Goal: Use online tool/utility: Use online tool/utility

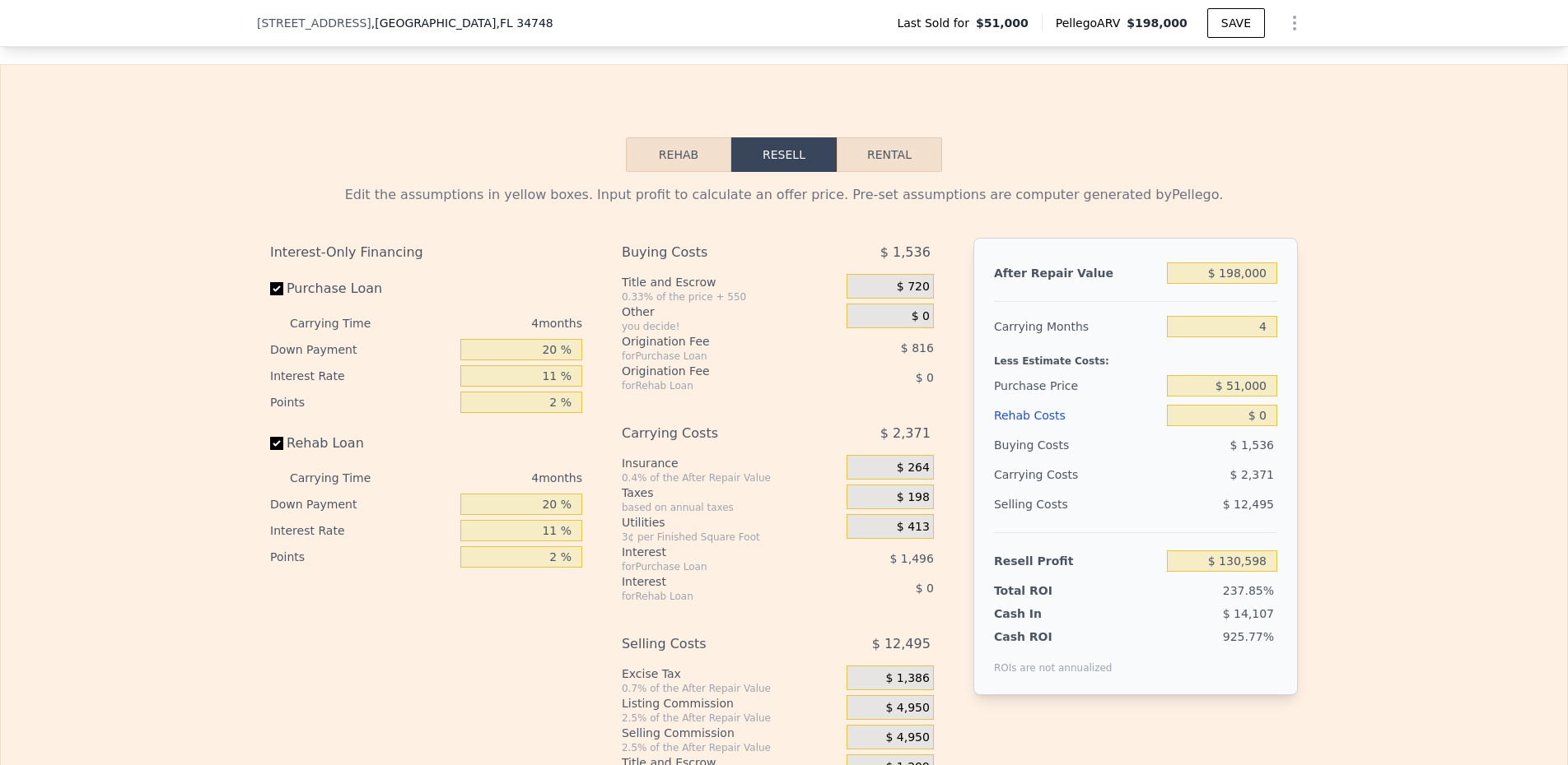
scroll to position [1966, 0]
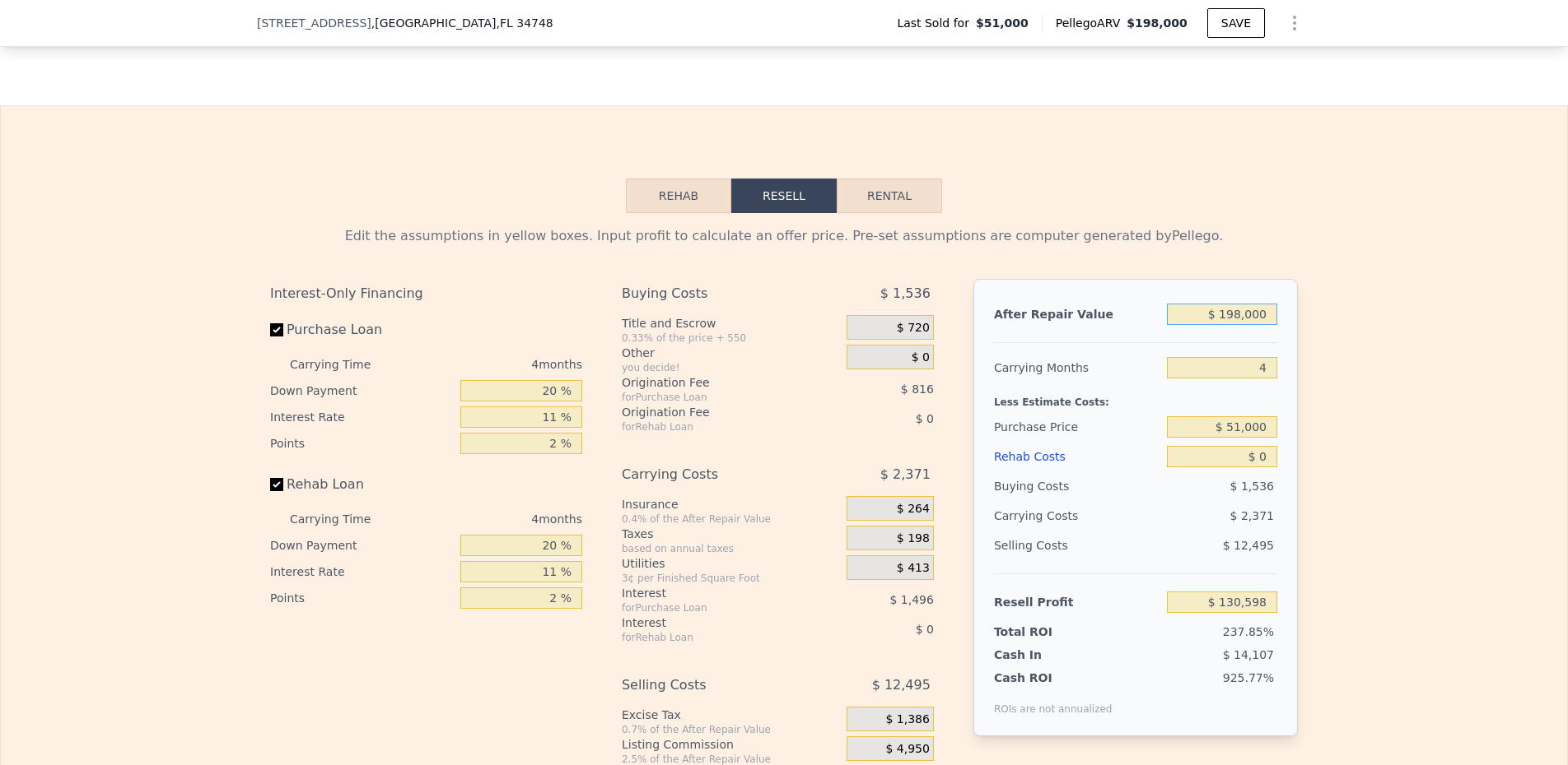
click at [1223, 317] on input "$ 198,000" at bounding box center [1222, 314] width 110 height 22
type input "$ 3"
type input "-$ 55,190"
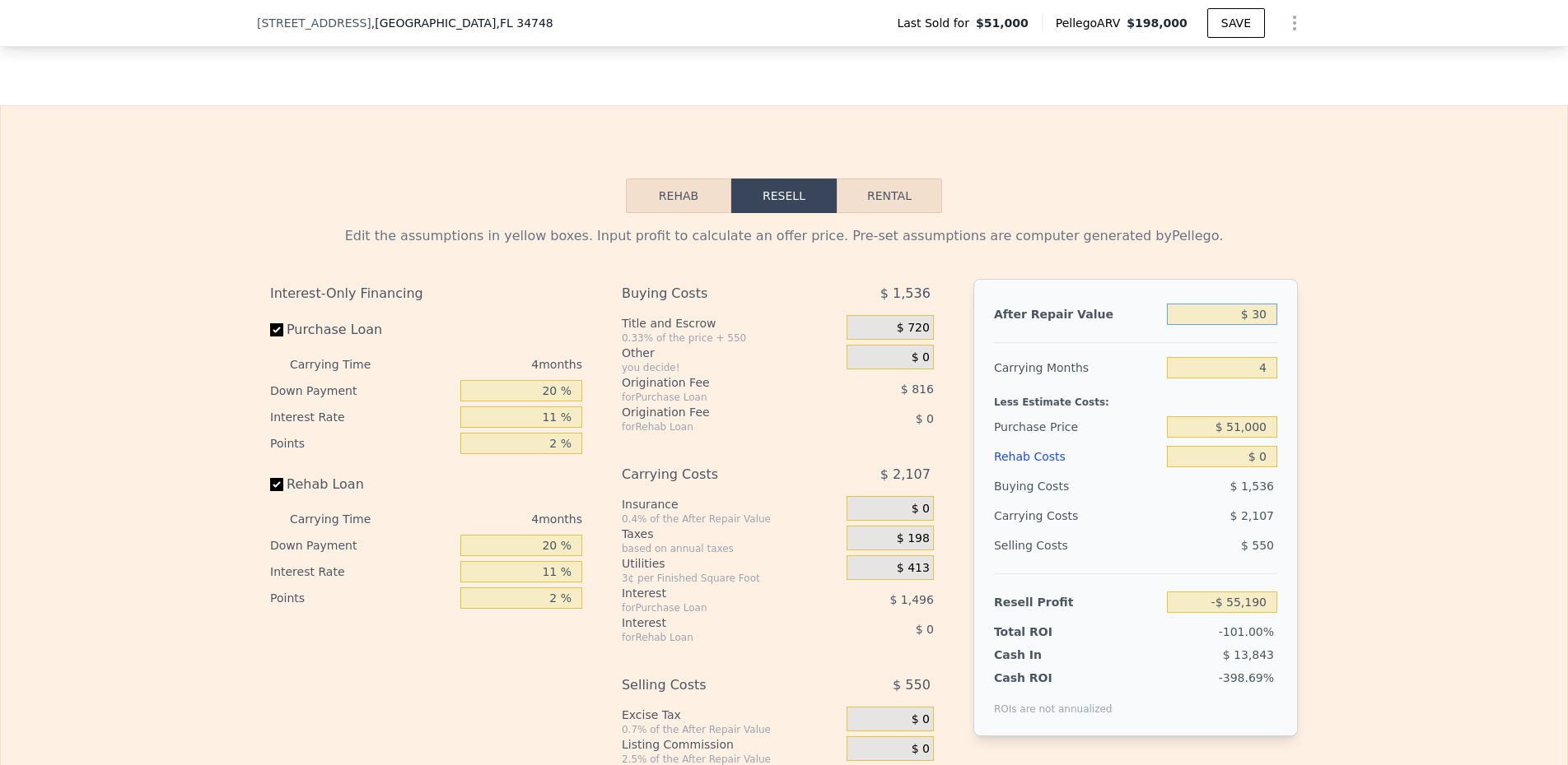
type input "$ 300"
type input "-$ 54,912"
type input "$ 3,000"
type input "-$ 52,378"
type input "$ 30,000"
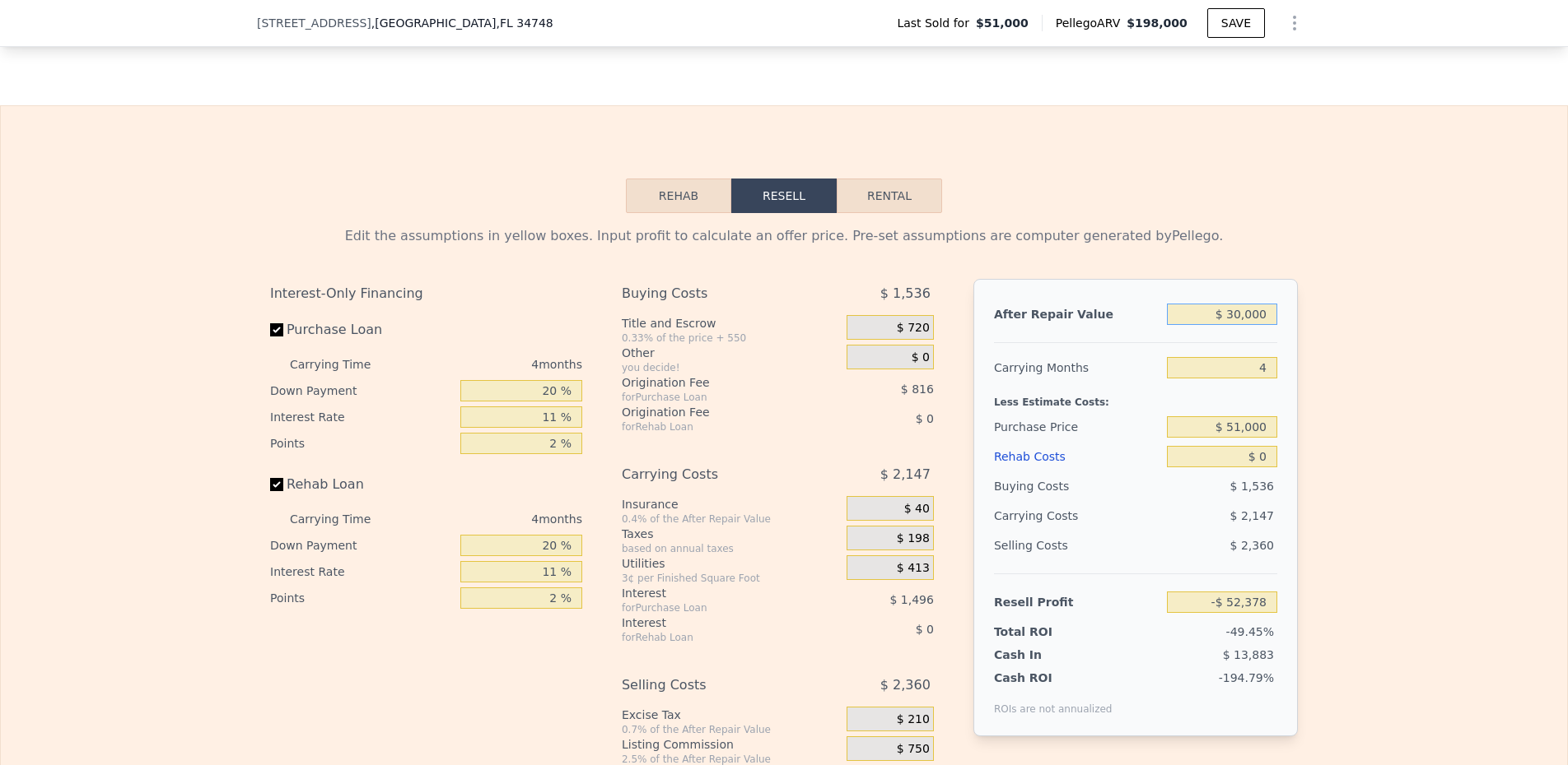
type input "-$ 27,043"
type input "$ 300,000"
type input "$ 226,308"
click at [1164, 382] on div "Carrying Months 4" at bounding box center [1135, 368] width 283 height 30
click at [524, 390] on input "20 %" at bounding box center [520, 391] width 122 height 22
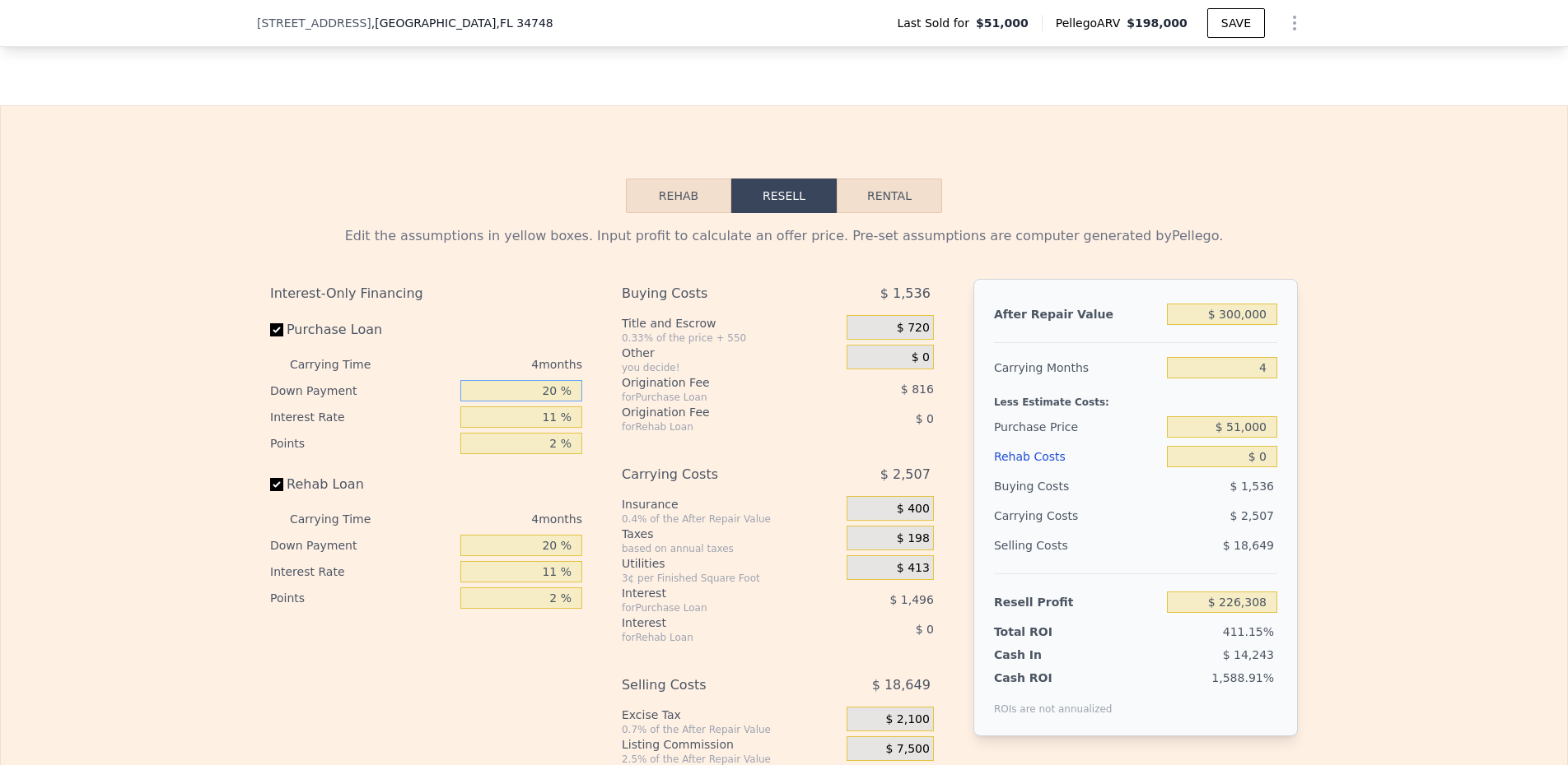
click at [524, 390] on input "20 %" at bounding box center [520, 391] width 122 height 22
type input "1 %"
type input "$ 225,758"
type input "15 %"
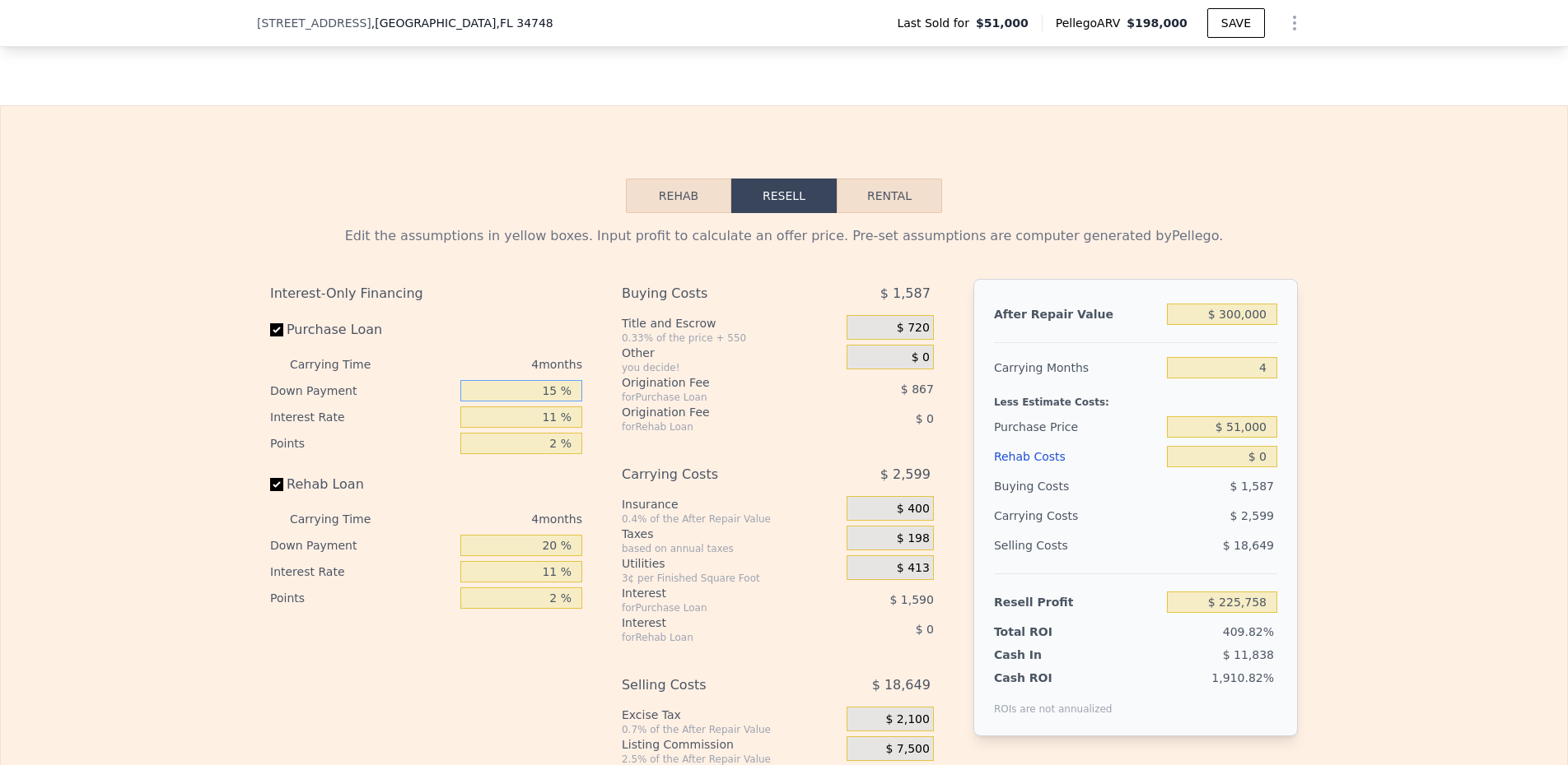
type input "$ 226,165"
type input "15 %"
click at [520, 455] on input "2 %" at bounding box center [520, 444] width 122 height 22
click at [532, 557] on input "20 %" at bounding box center [520, 546] width 122 height 22
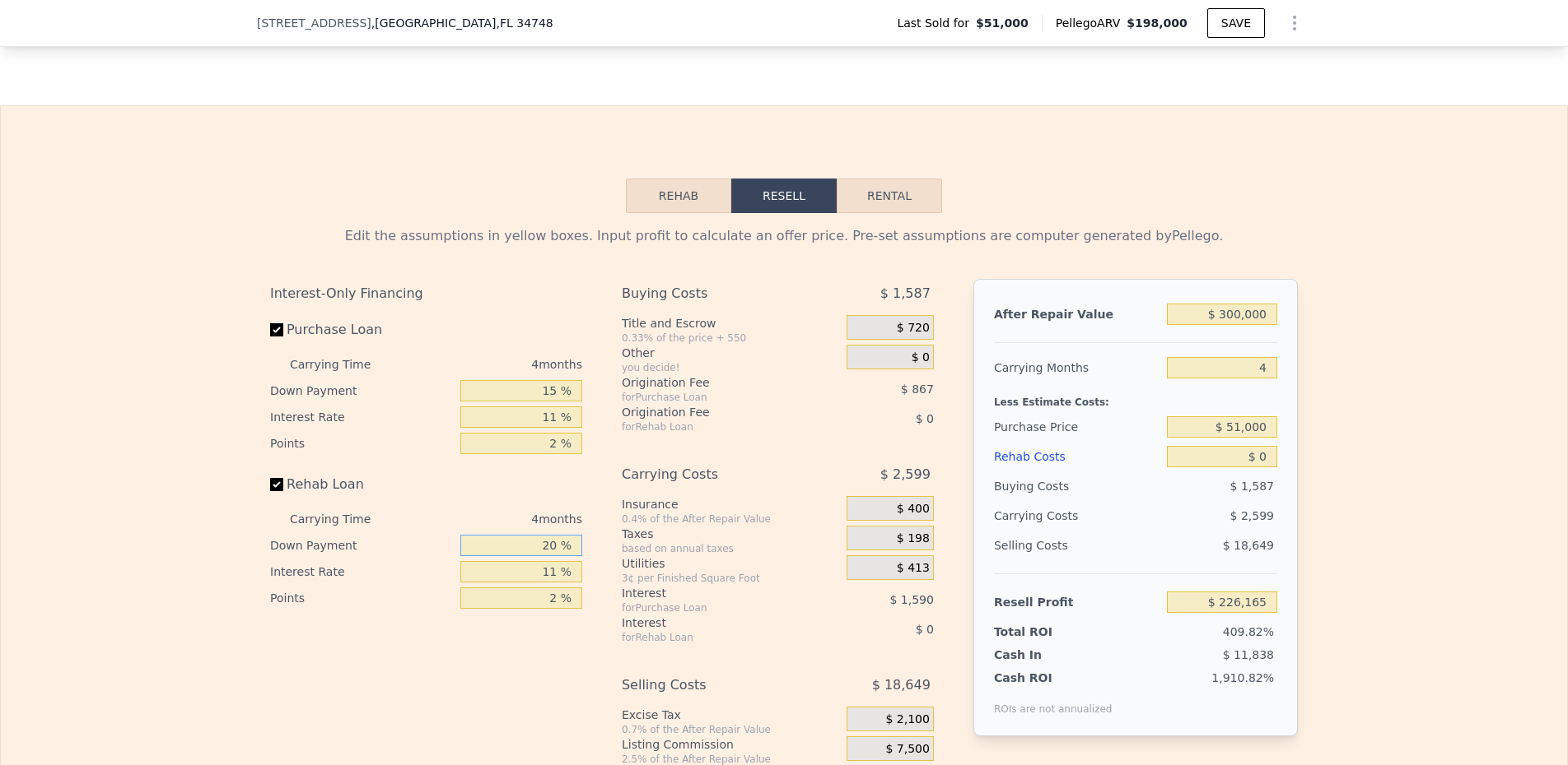
click at [532, 557] on input "20 %" at bounding box center [520, 546] width 122 height 22
type input "15 %"
click at [891, 330] on div "$ 720" at bounding box center [890, 328] width 87 height 25
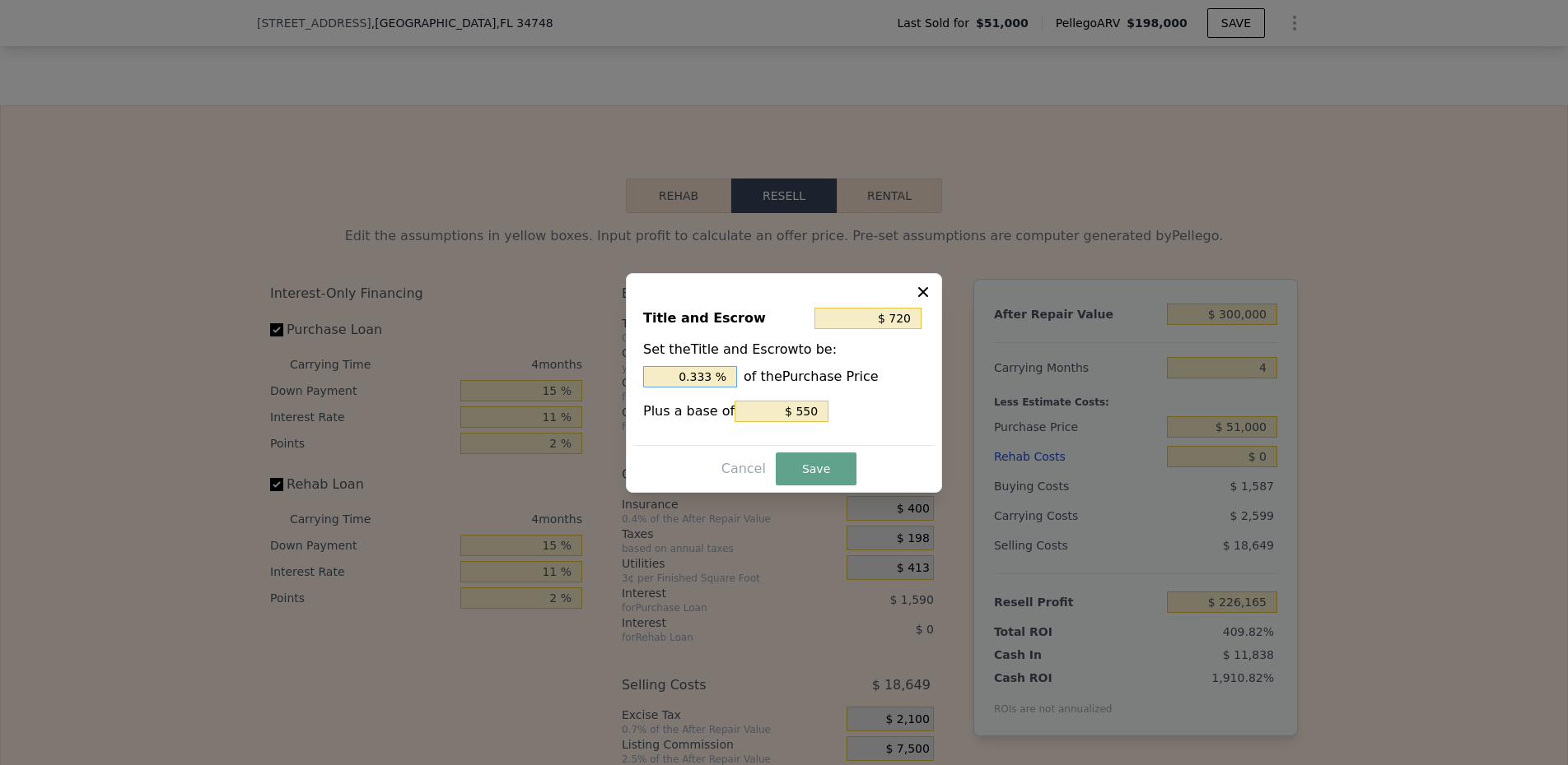
click at [661, 372] on input "0.333 %" at bounding box center [690, 377] width 94 height 22
type input "$ 1,060"
type input "1. %"
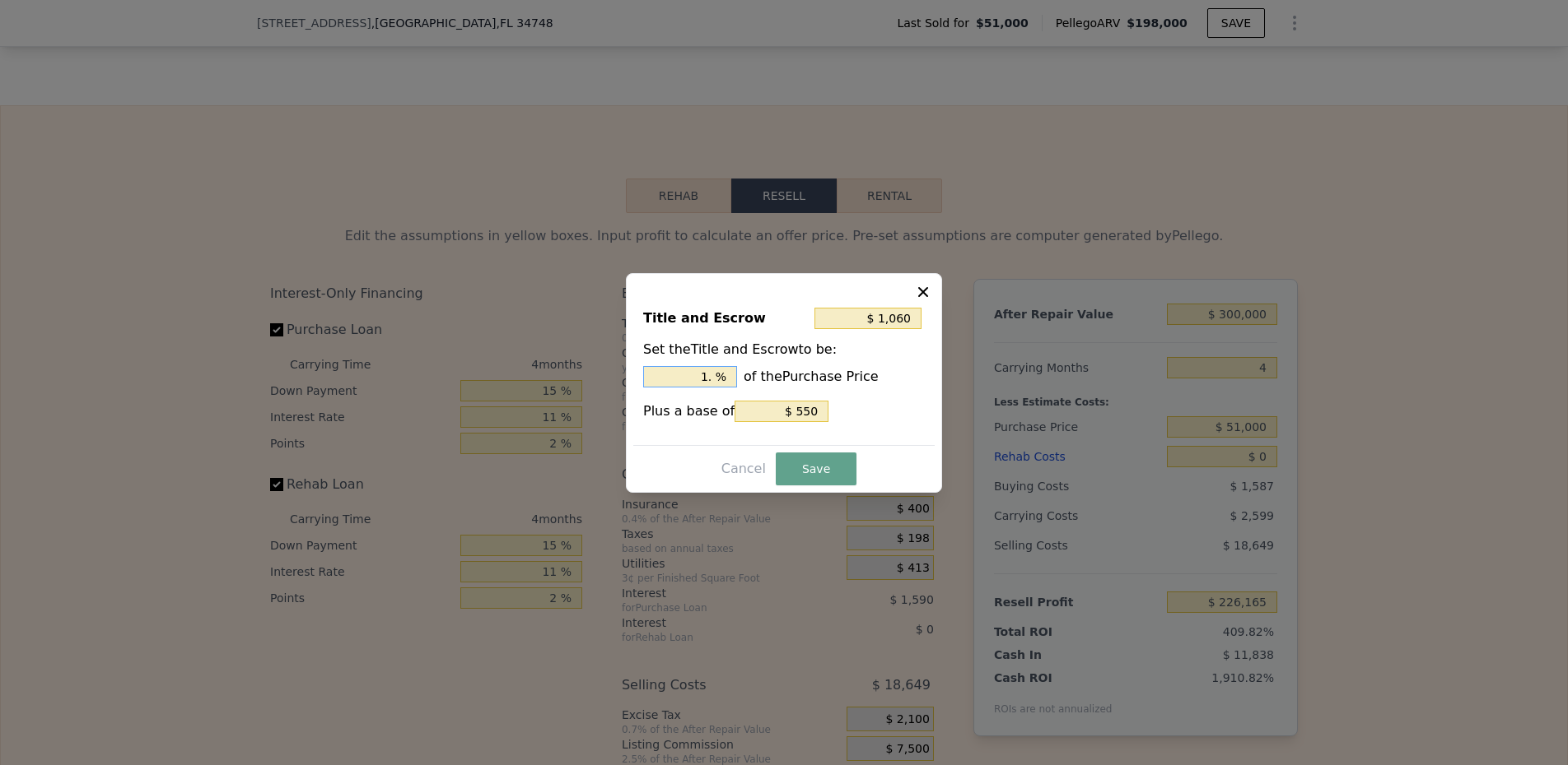
type input "$ 1,162"
type input "1.2 %"
type input "$ 1,188"
type input "1.25 %"
click at [815, 467] on button "Save" at bounding box center [815, 470] width 81 height 33
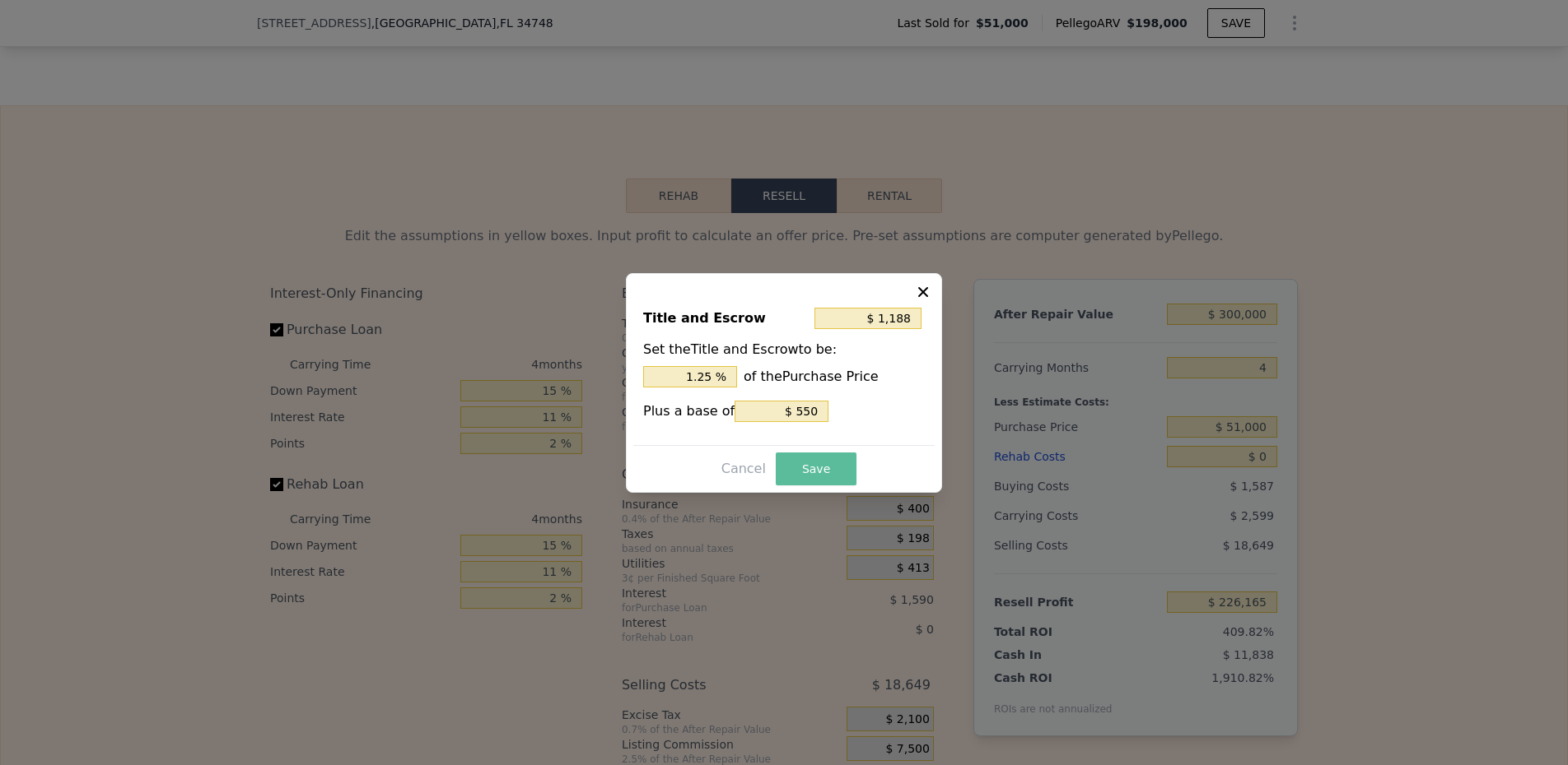
type input "$ 225,697"
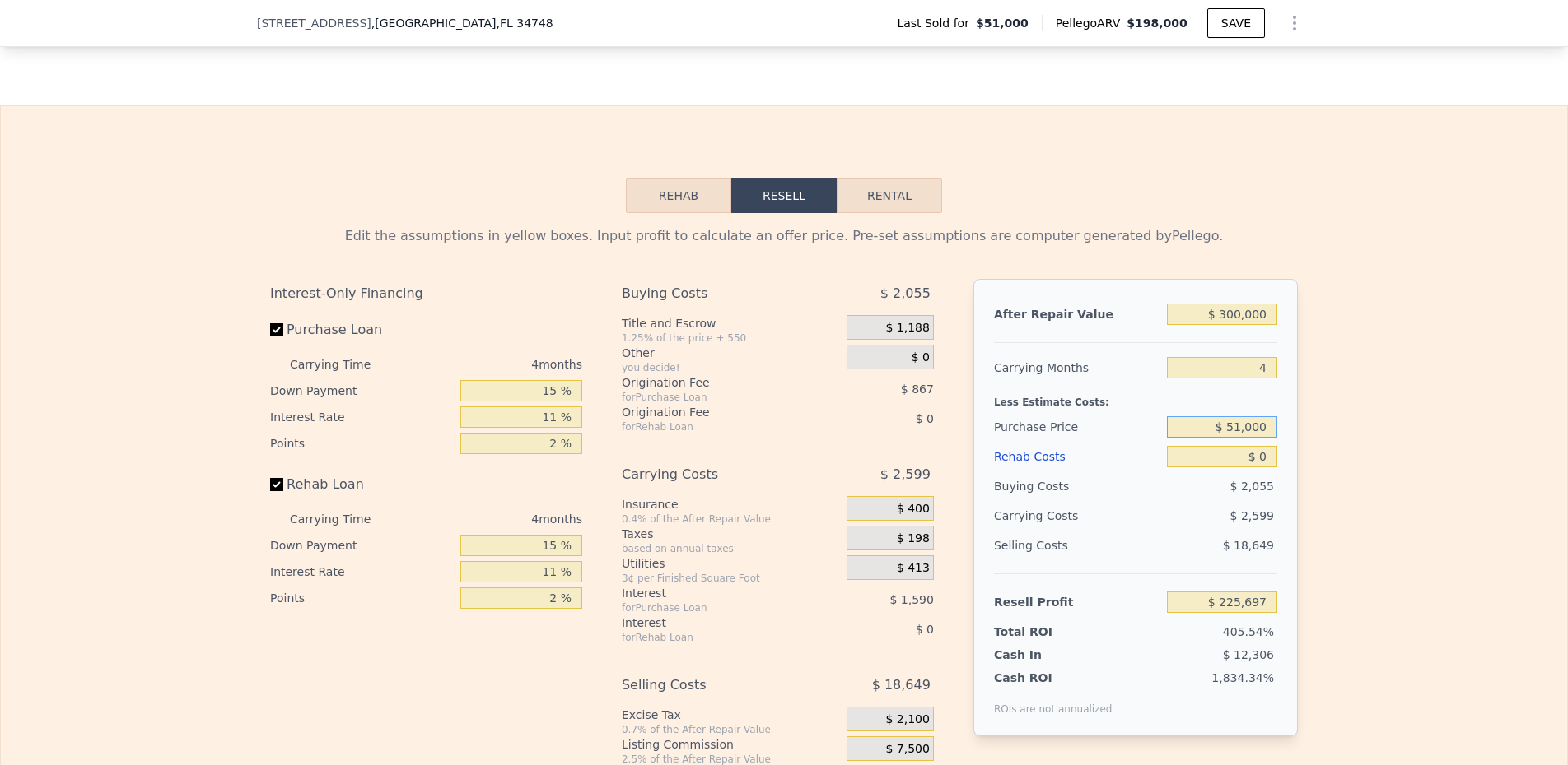
click at [1217, 431] on input "$ 51,000" at bounding box center [1222, 427] width 110 height 22
type input "$ 179,990"
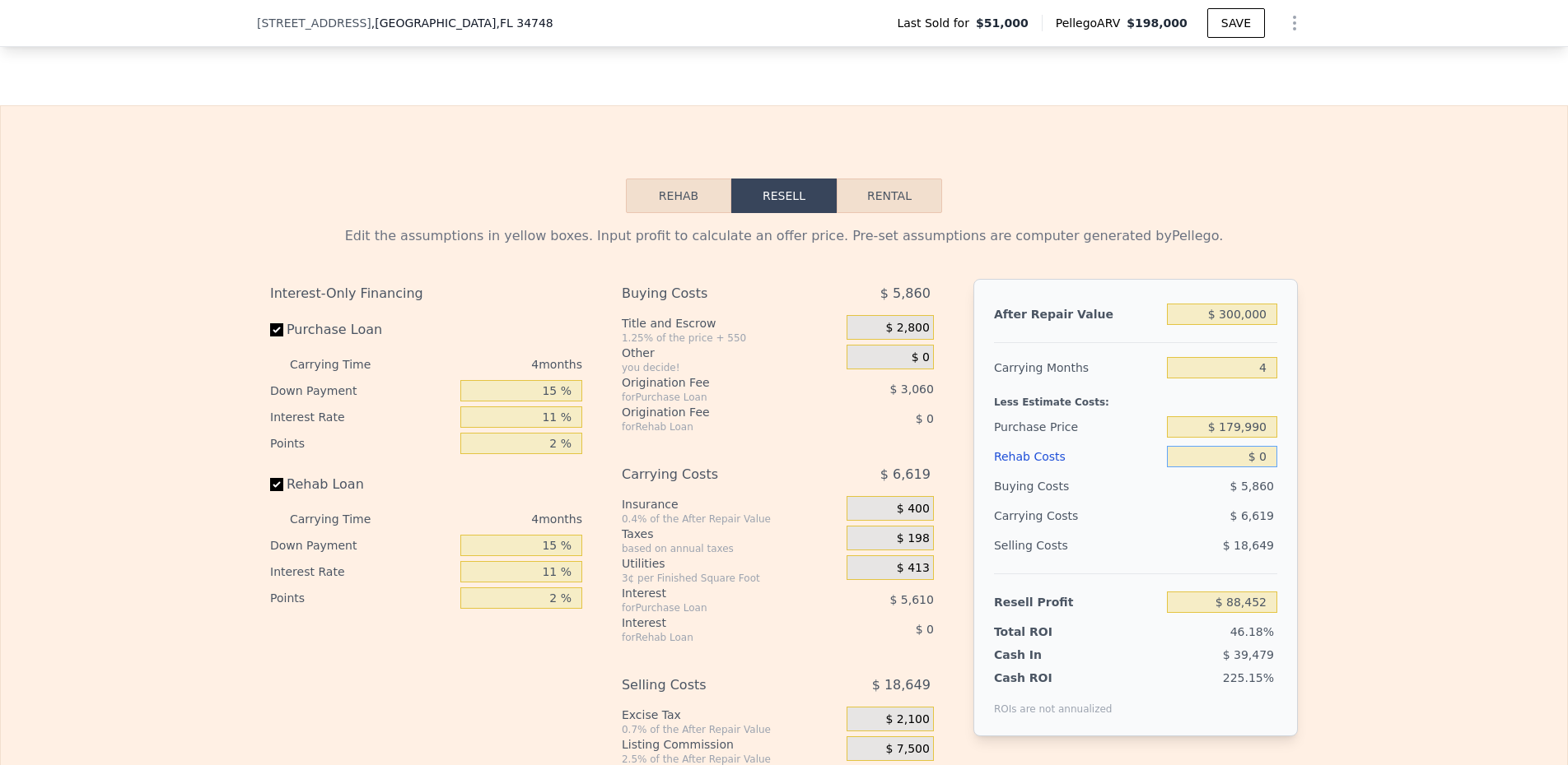
type input "$ 88,882"
click at [1238, 460] on input "$ 0" at bounding box center [1222, 457] width 110 height 22
type input "$ 40"
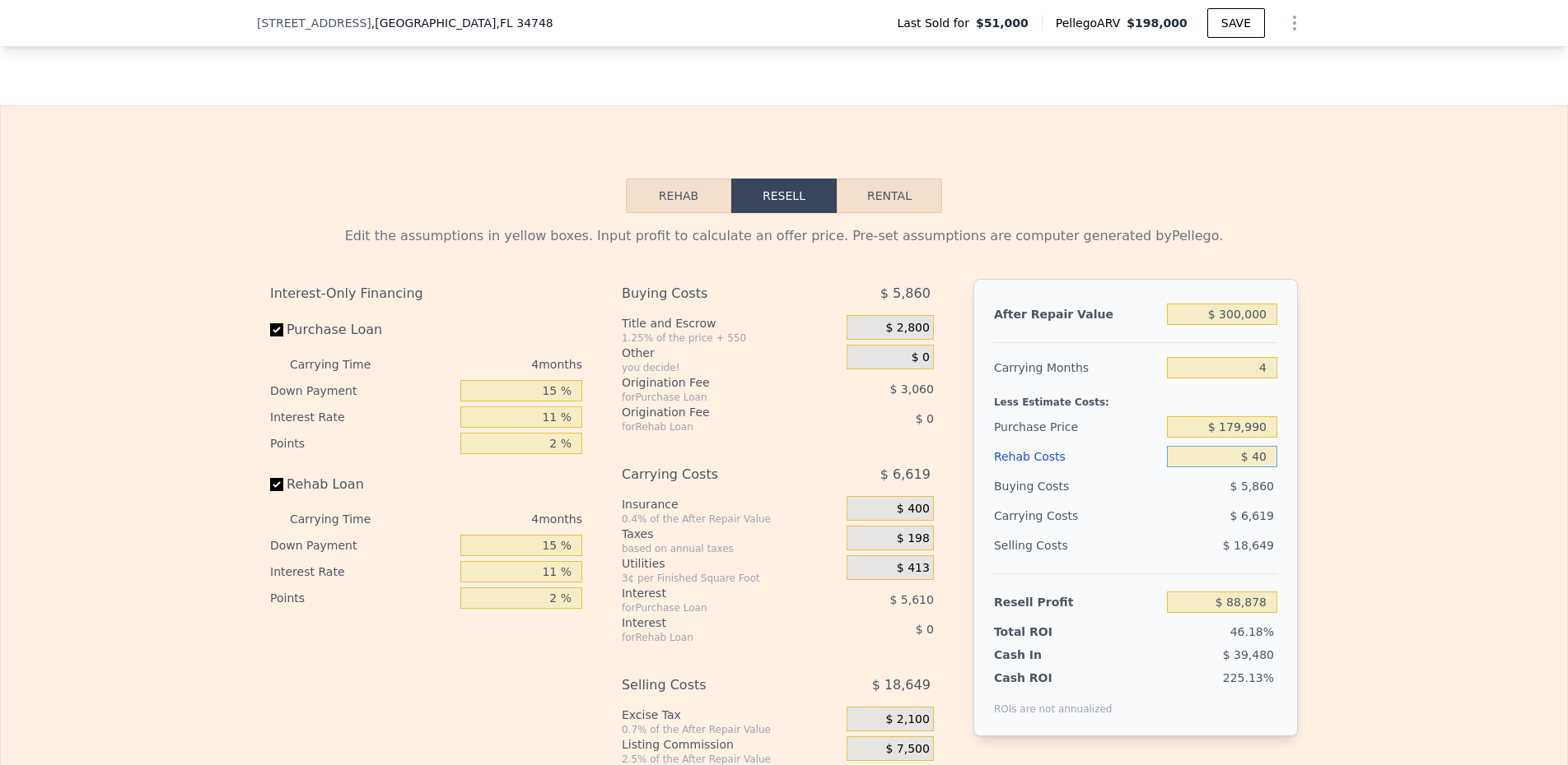
type input "$ 88,841"
type input "$ 400"
type input "$ 88,463"
type input "$ 4,000"
type input "$ 84,690"
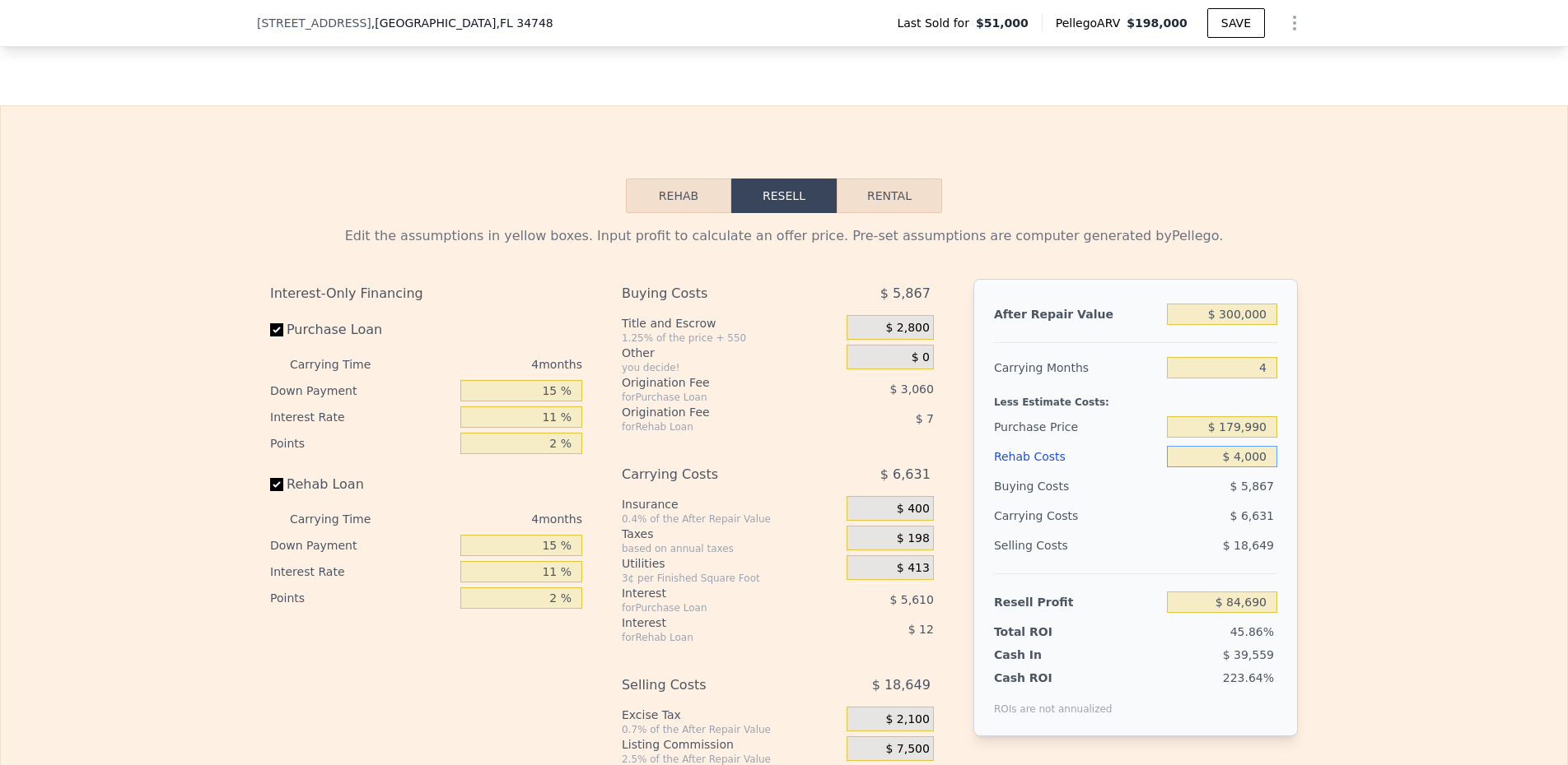
type input "$ 40,000"
type input "$ 46,954"
click at [1100, 527] on div "Carrying Costs $ 7,867" at bounding box center [1135, 516] width 283 height 30
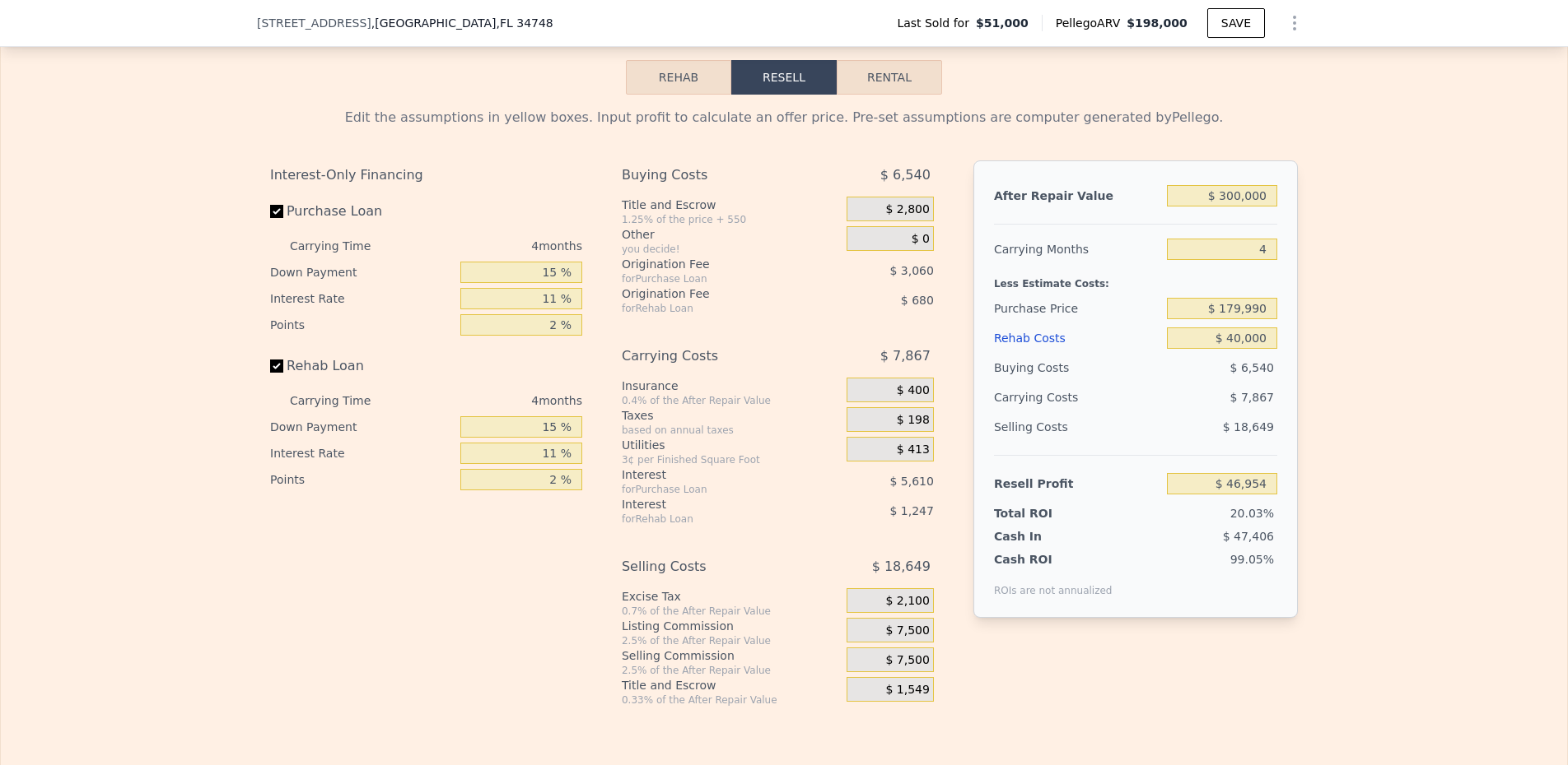
scroll to position [2084, 0]
click at [899, 82] on button "Rental" at bounding box center [889, 76] width 105 height 35
select select "30"
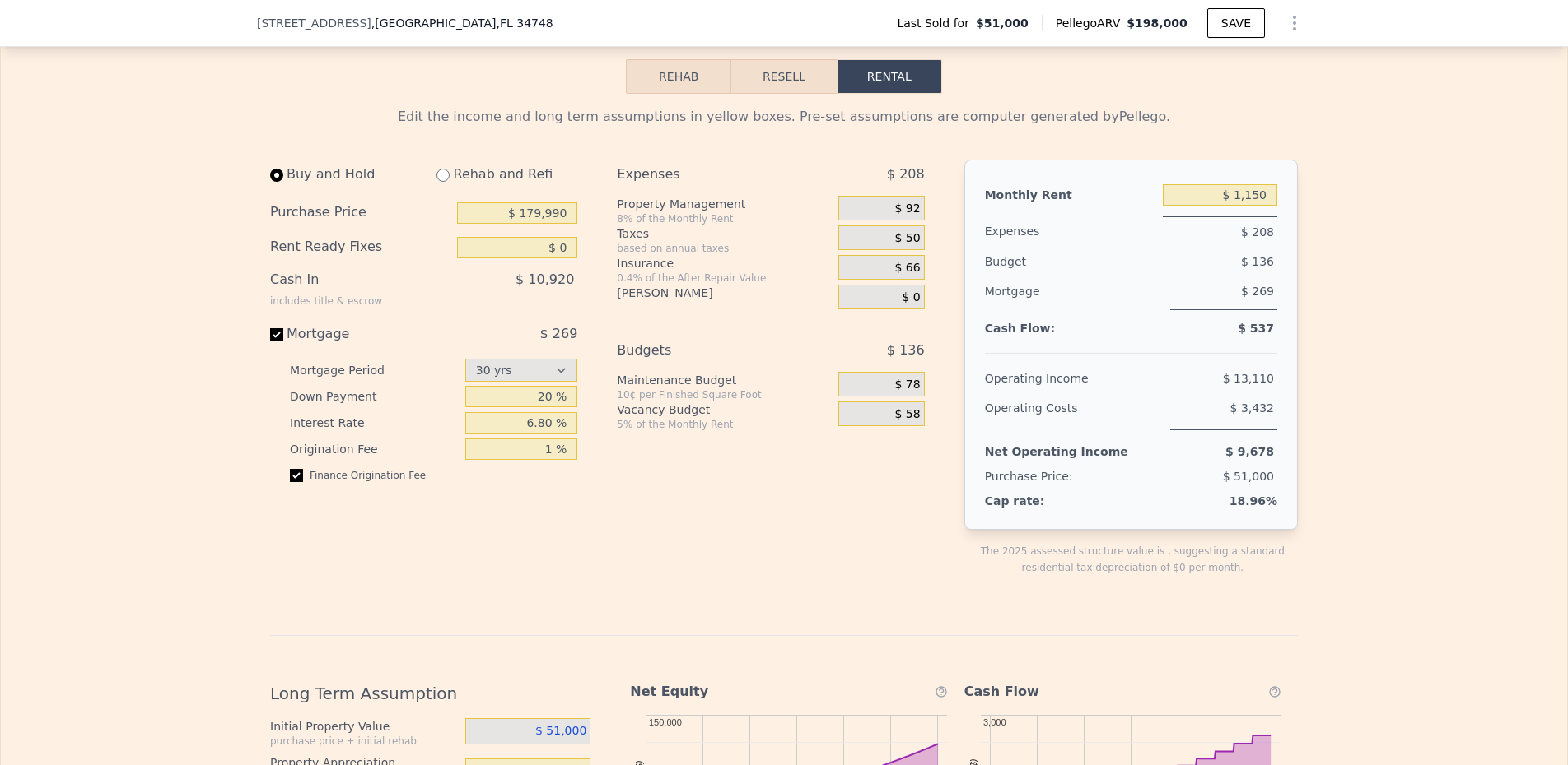
click at [443, 182] on input "radio" at bounding box center [443, 175] width 13 height 13
radio input "true"
select select "30"
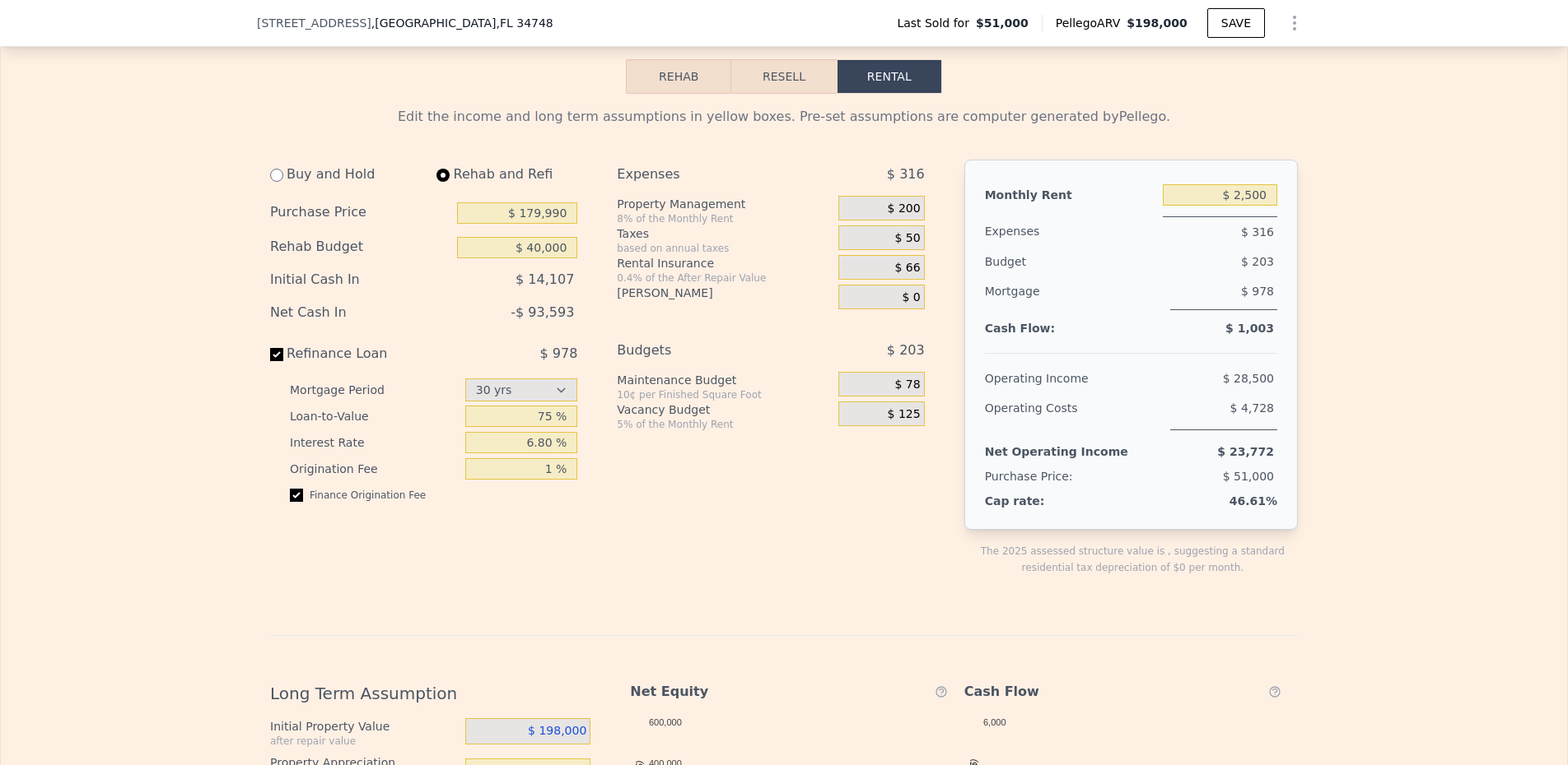
type input "$ 40,000"
type input "$ 2,500"
click at [662, 86] on button "Rehab" at bounding box center [678, 76] width 105 height 35
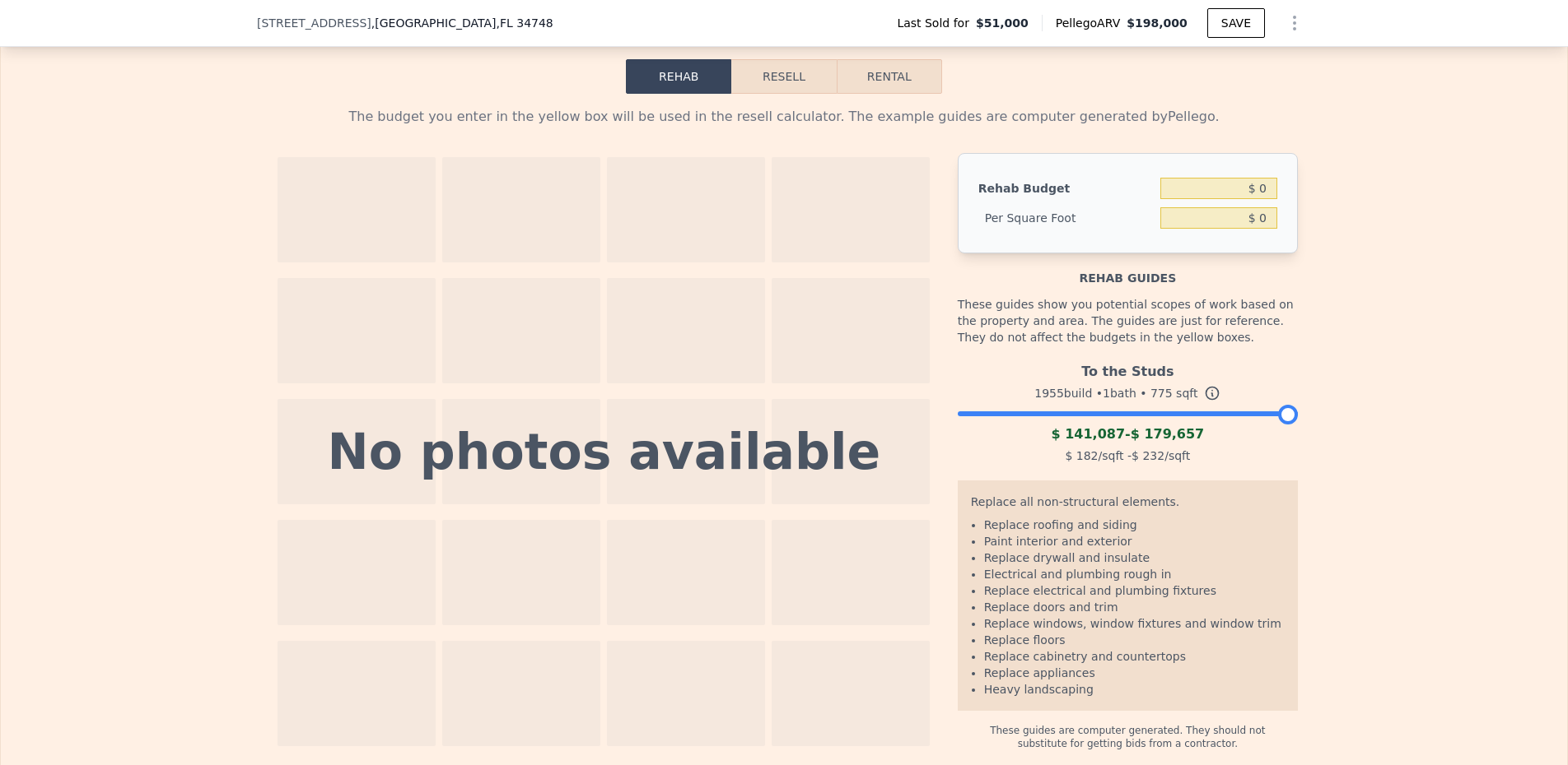
click at [808, 84] on button "Resell" at bounding box center [784, 76] width 105 height 35
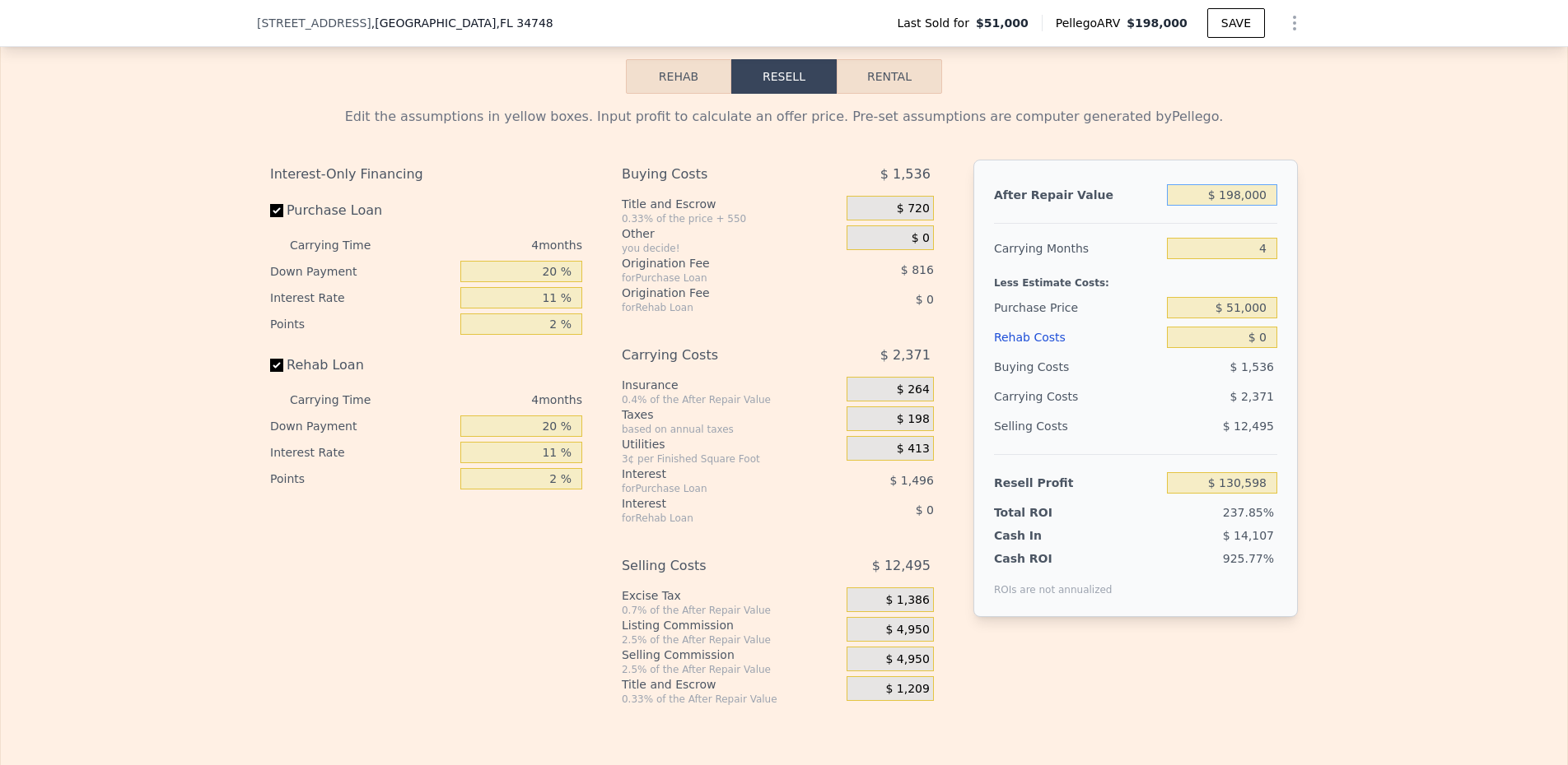
click at [1230, 194] on input "$ 198,000" at bounding box center [1222, 195] width 110 height 22
type input "$ 3"
type input "-$ 55,190"
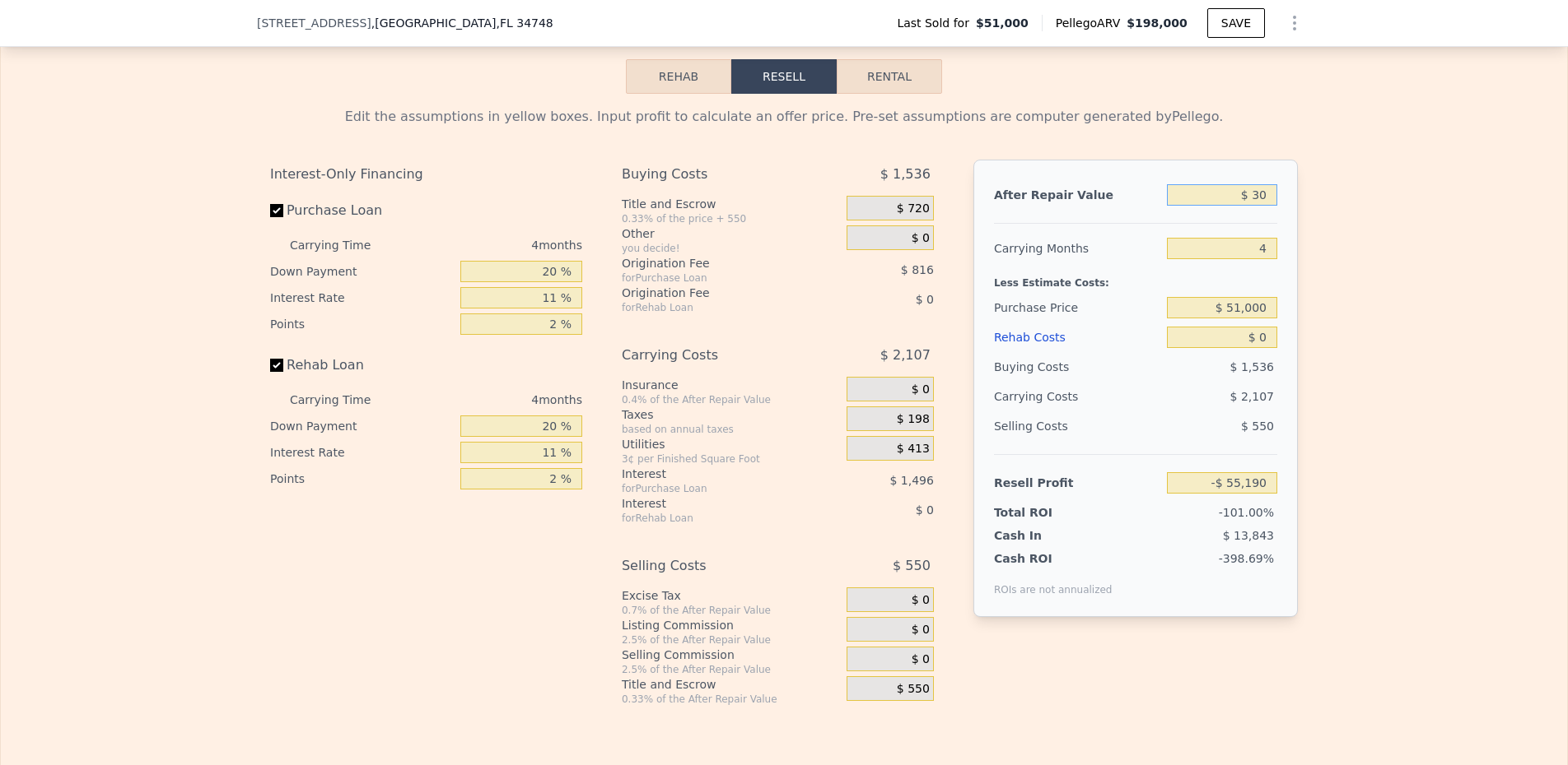
type input "$ 300"
type input "-$ 54,912"
type input "$ 3,000"
type input "-$ 52,378"
type input "$ 300,000"
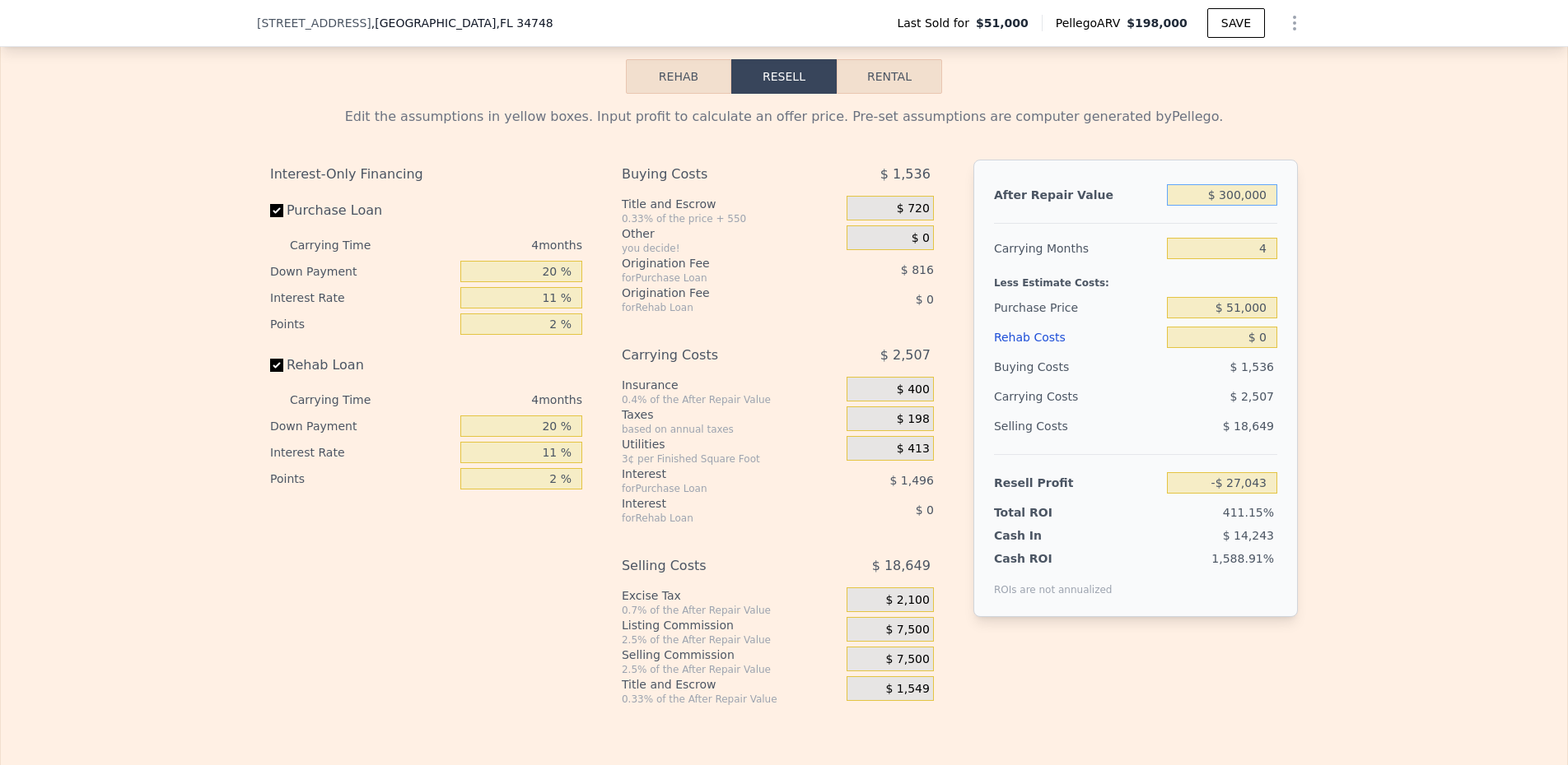
type input "$ 226,308"
click at [538, 275] on input "20 %" at bounding box center [520, 271] width 122 height 22
type input "1 %"
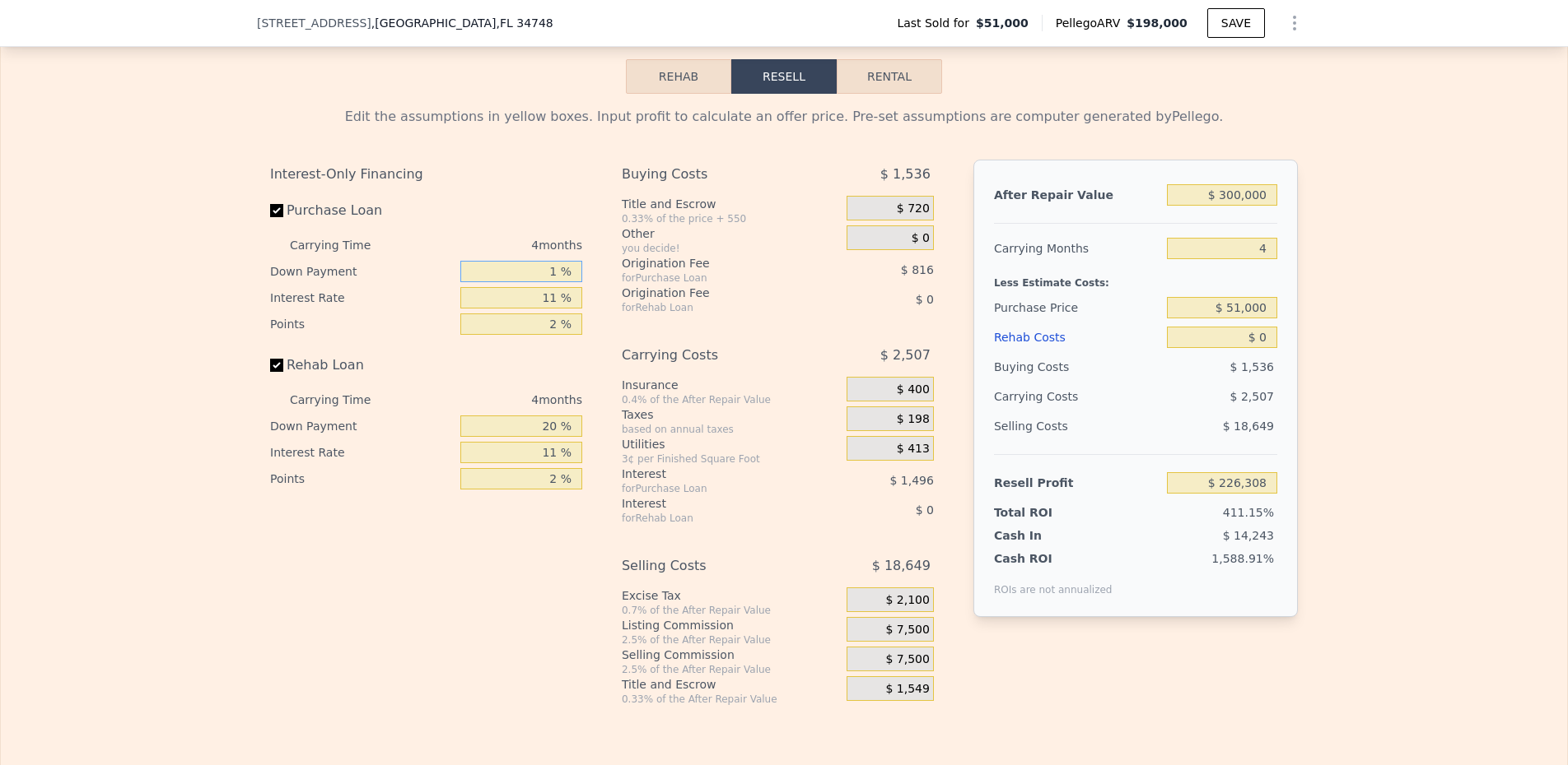
type input "$ 225,758"
type input "15 %"
type input "$ 226,165"
type input "15 %"
click at [512, 412] on div "4 months" at bounding box center [492, 400] width 178 height 27
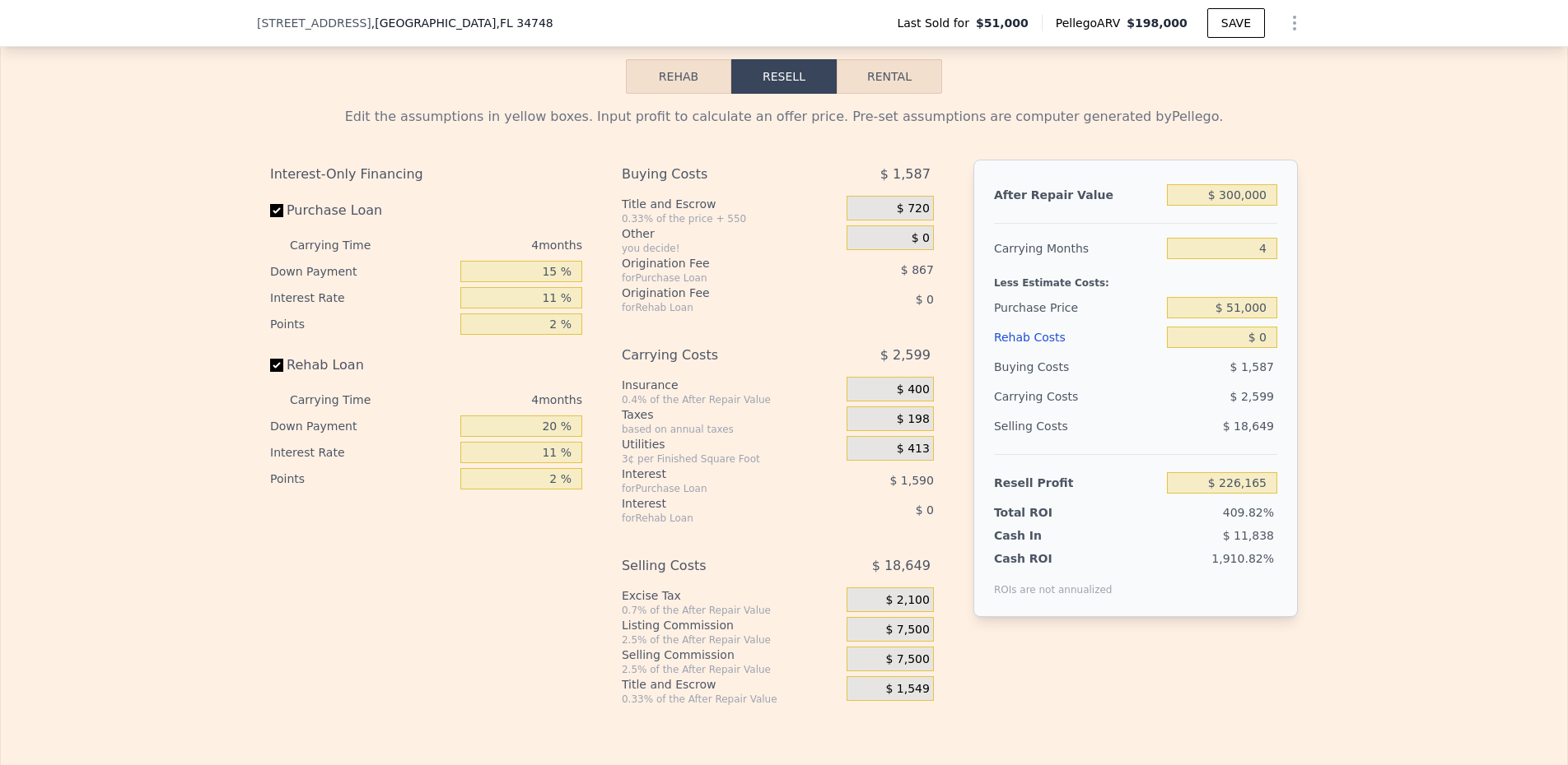
click at [512, 421] on div "20 %" at bounding box center [520, 426] width 122 height 27
click at [512, 437] on input "20 %" at bounding box center [520, 426] width 122 height 22
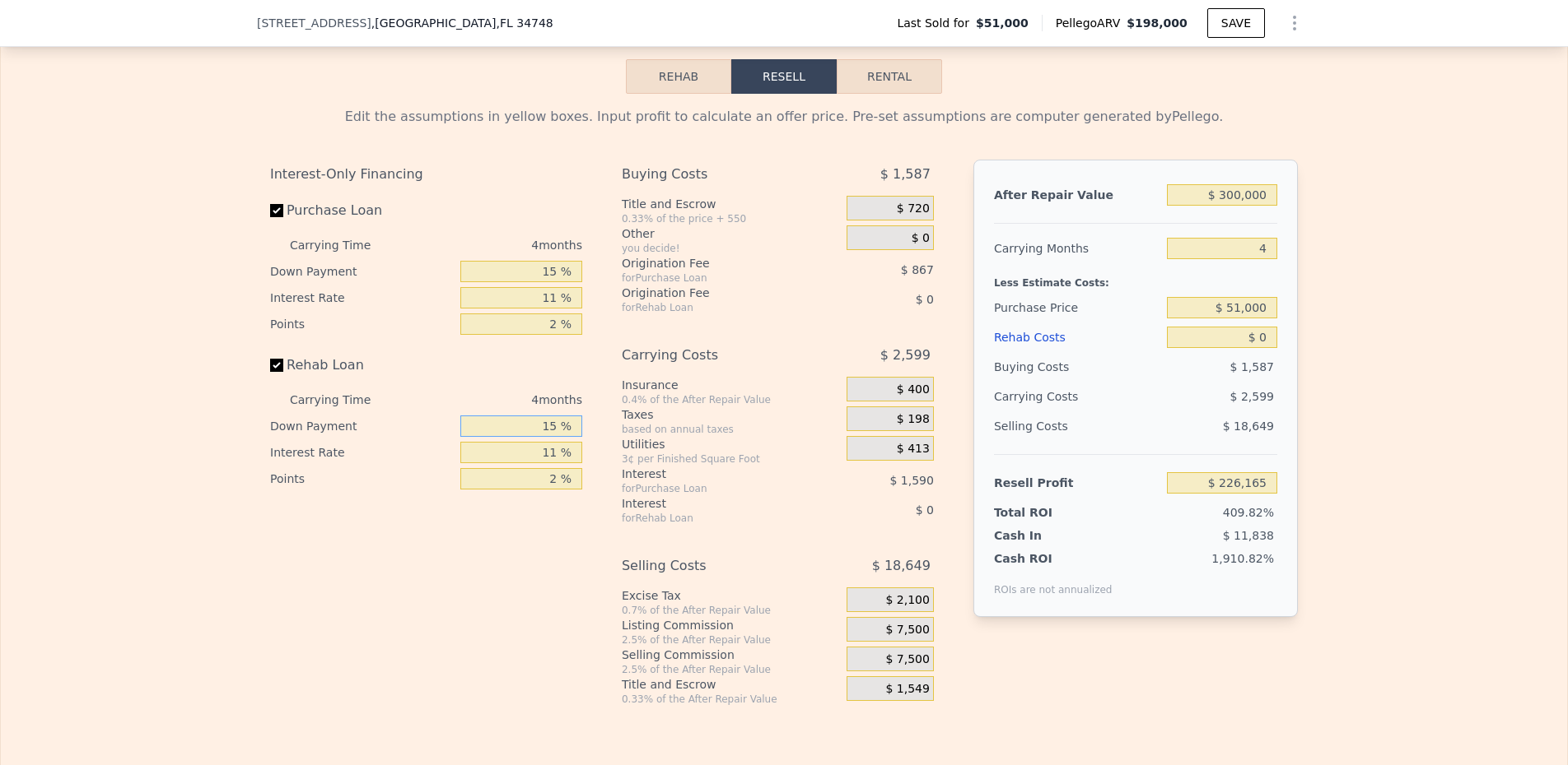
type input "15 %"
click at [887, 218] on div "$ 720" at bounding box center [890, 208] width 87 height 25
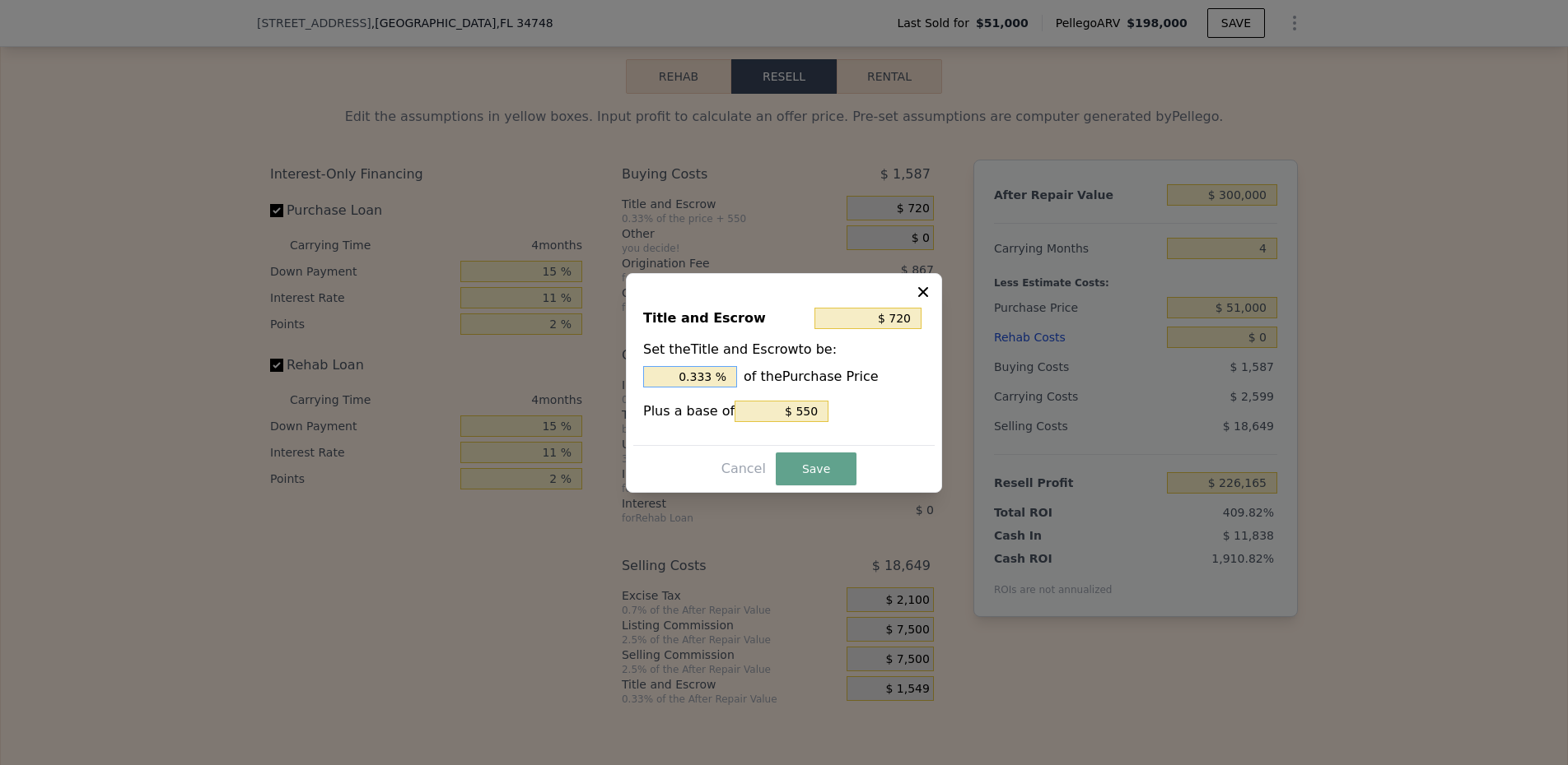
click at [696, 368] on input "0.333 %" at bounding box center [690, 377] width 94 height 22
type input "$ 1,060"
type input "1. %"
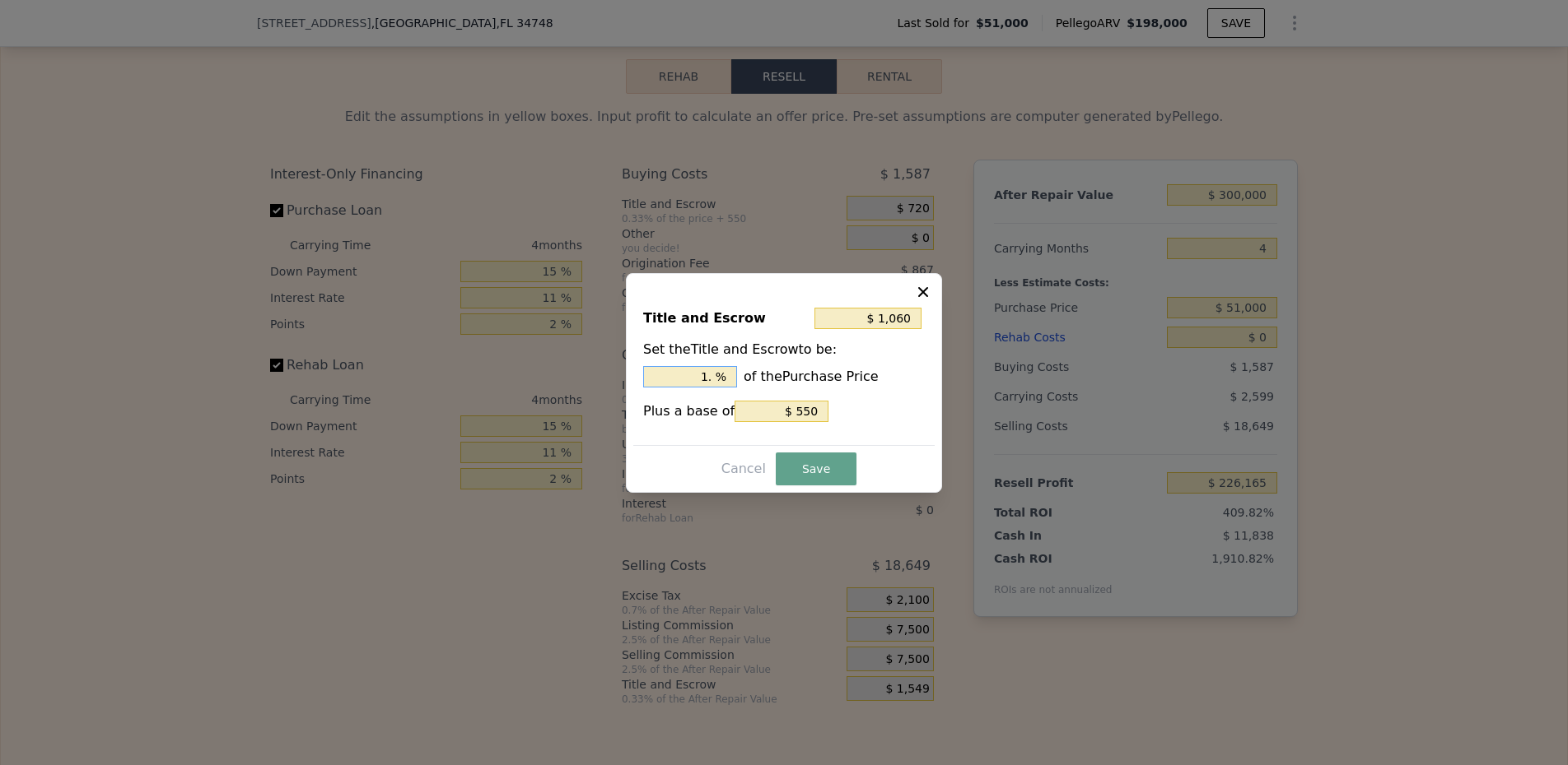
type input "$ 1,162"
type input "1.2 %"
type input "$ 1,188"
type input "1.25 %"
click at [837, 468] on button "Save" at bounding box center [815, 470] width 81 height 33
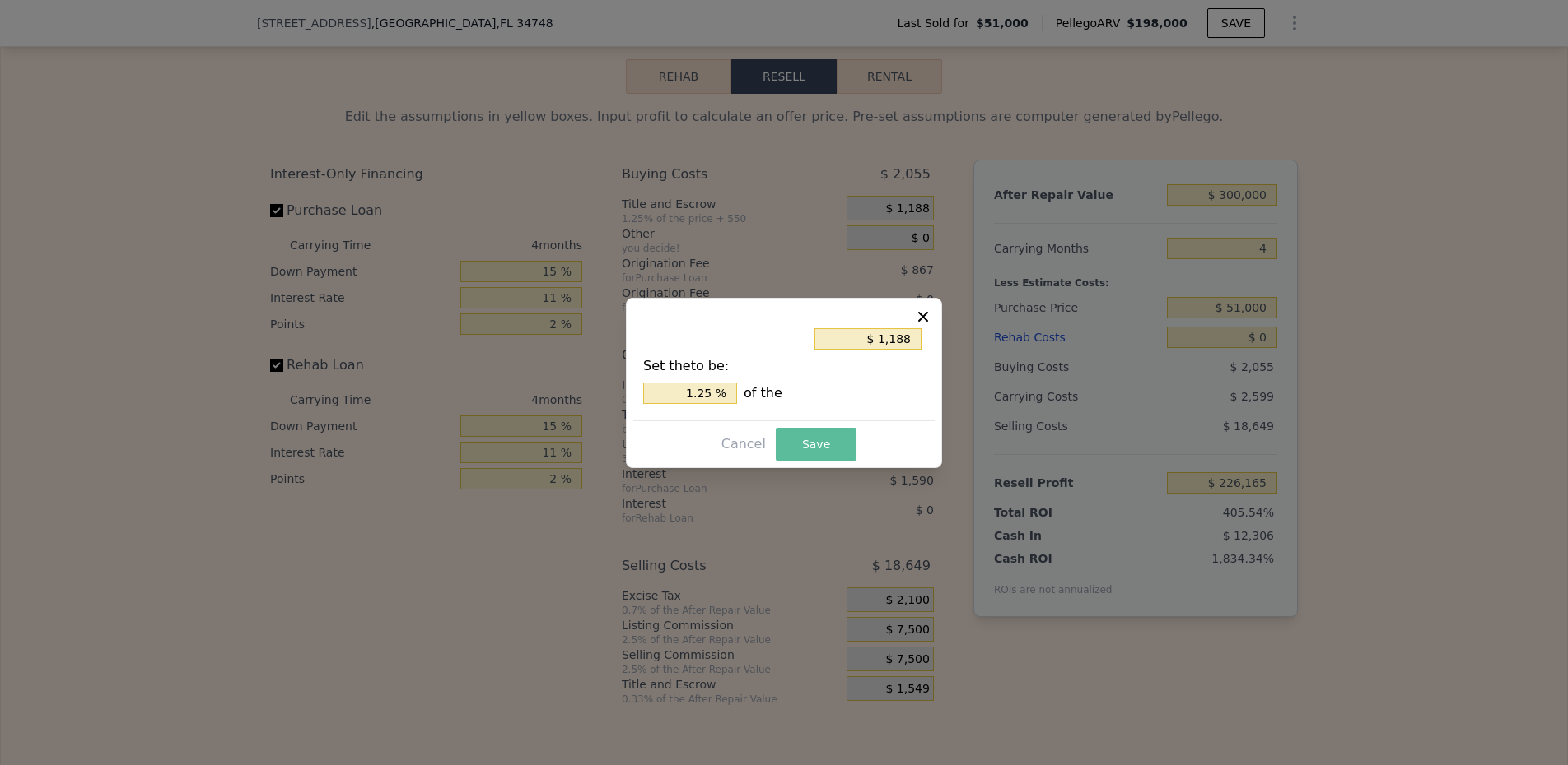
type input "$ 225,697"
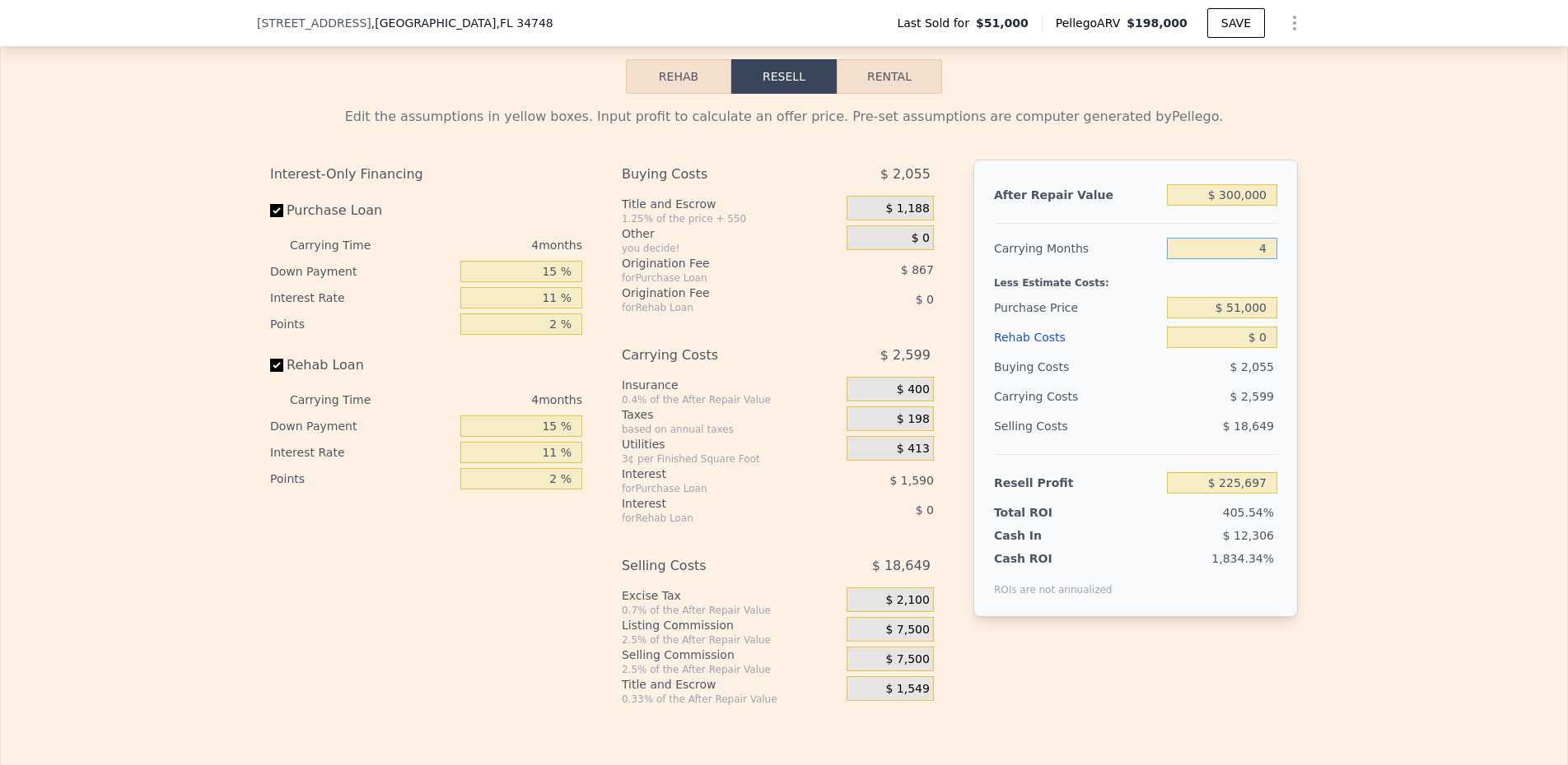
click at [1229, 259] on input "4" at bounding box center [1222, 249] width 110 height 22
click at [1250, 319] on input "$ 51,000" at bounding box center [1222, 308] width 110 height 22
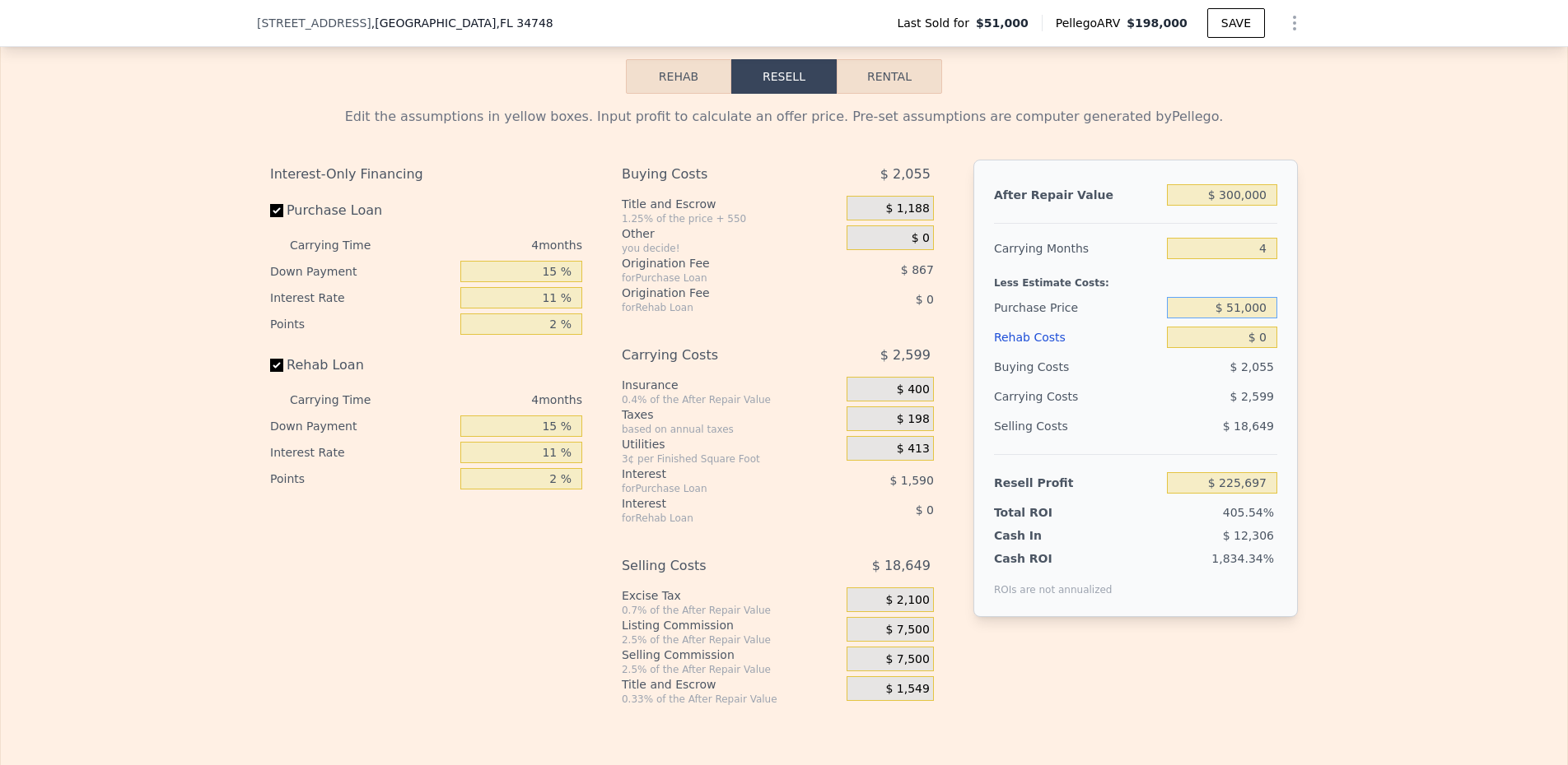
click at [1250, 319] on input "$ 51,000" at bounding box center [1222, 308] width 110 height 22
type input "$ 179,990"
click at [1085, 370] on div "Buying Costs" at bounding box center [1077, 368] width 166 height 30
type input "$ 88,882"
click at [1249, 348] on input "$ 0" at bounding box center [1222, 338] width 110 height 22
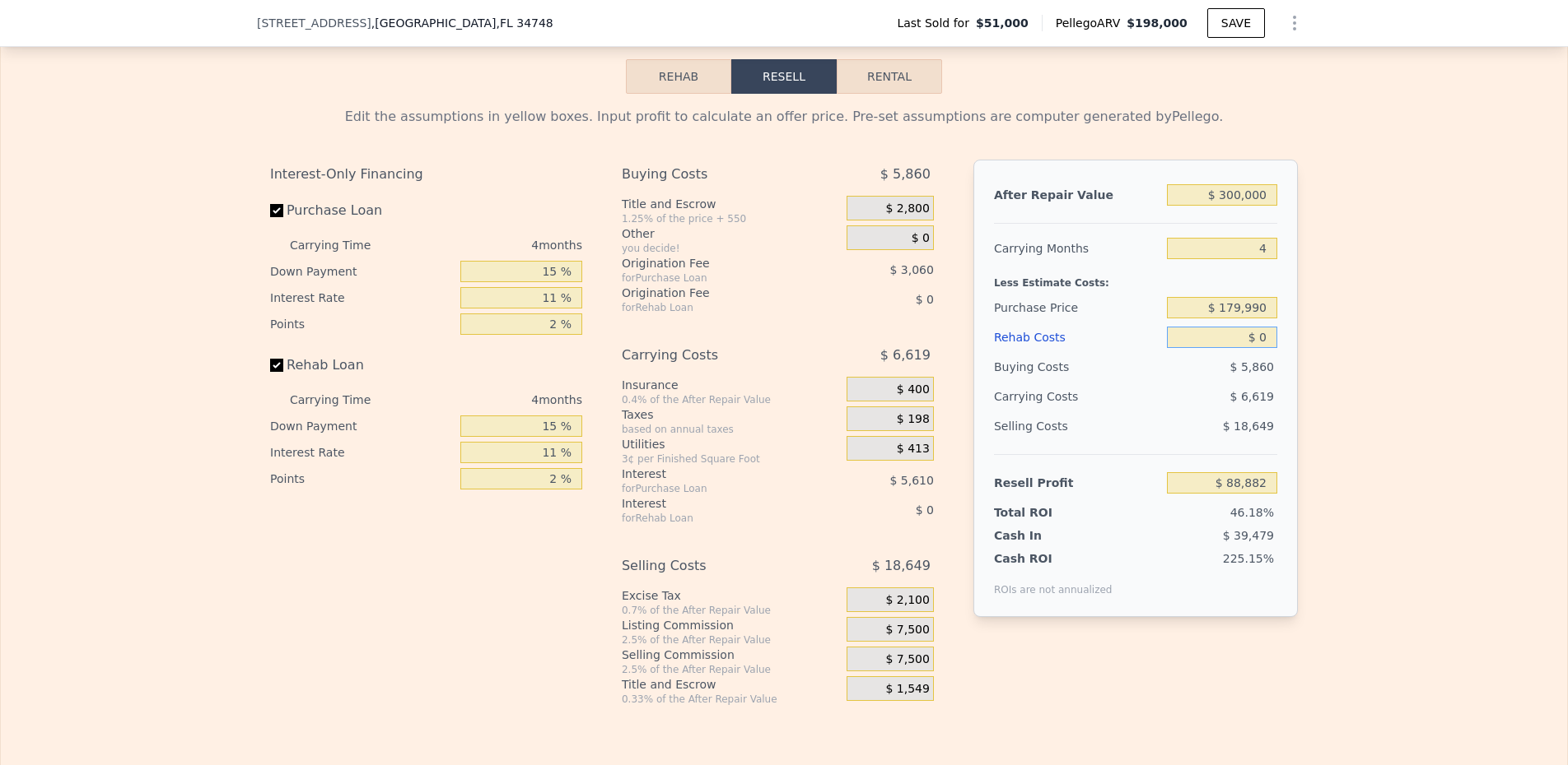
click at [1249, 348] on input "$ 0" at bounding box center [1222, 338] width 110 height 22
type input "$ 4"
type input "$ 88,878"
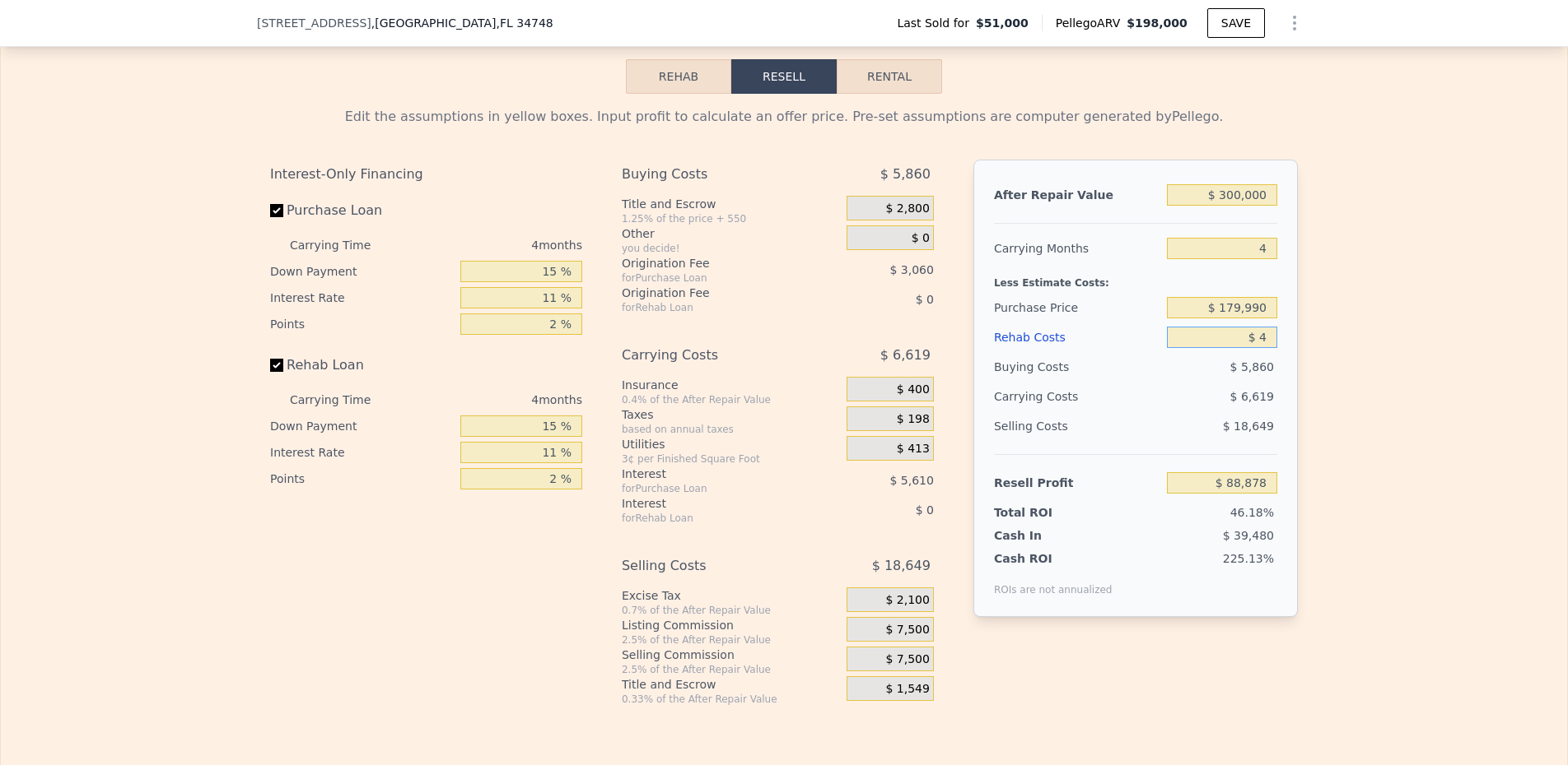
type input "$ 40"
type input "$ 88,841"
type input "$ 400"
type input "$ 88,463"
type input "$ 4,000"
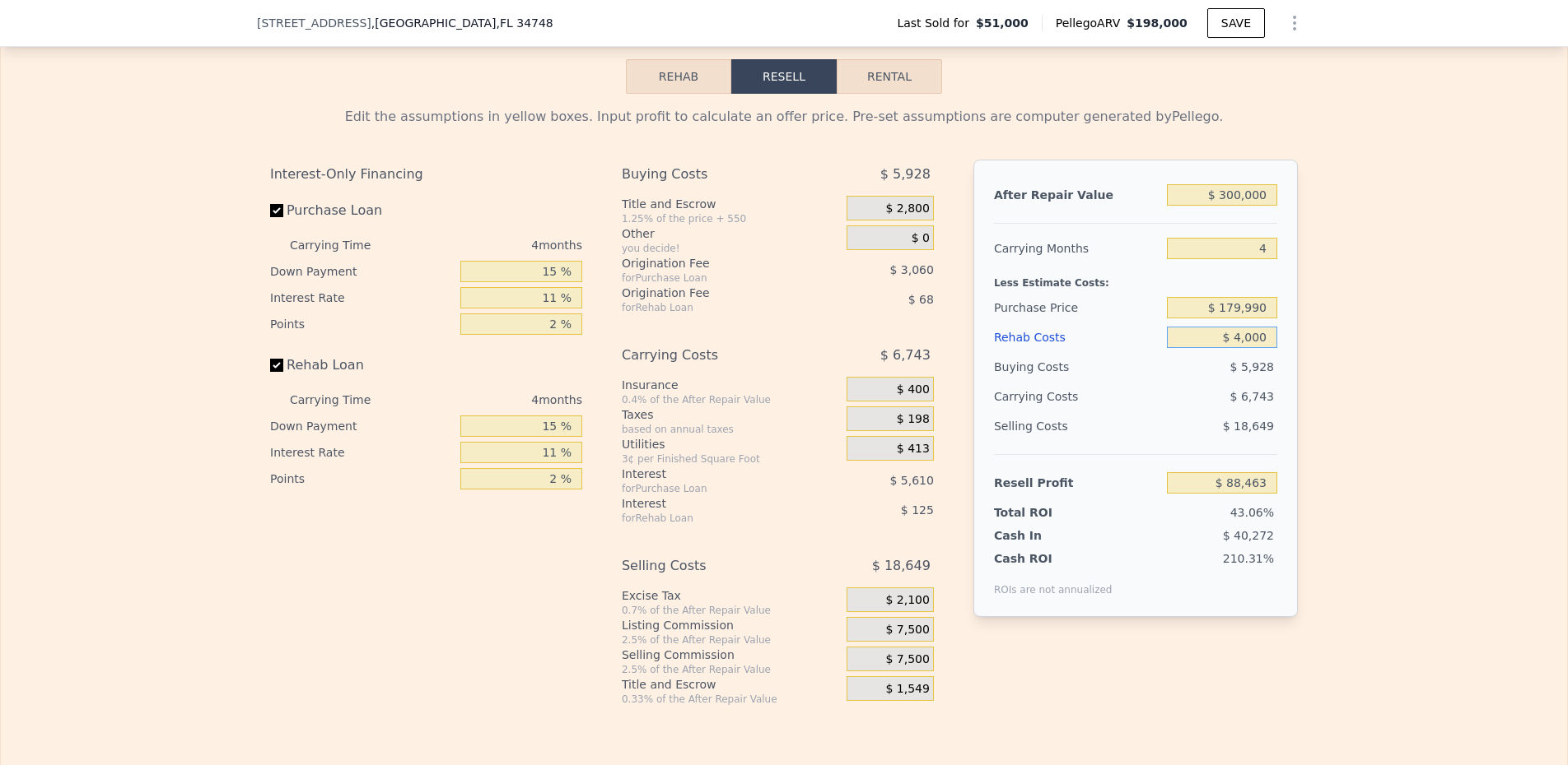
type input "$ 84,690"
type input "$ 40,000"
type input "$ 46,954"
click at [1011, 248] on div "Carrying Months" at bounding box center [1077, 249] width 166 height 30
click at [906, 100] on div "Rehab Resell Rental Edit the assumptions in yellow boxes. Input profit to calcu…" at bounding box center [784, 382] width 1568 height 793
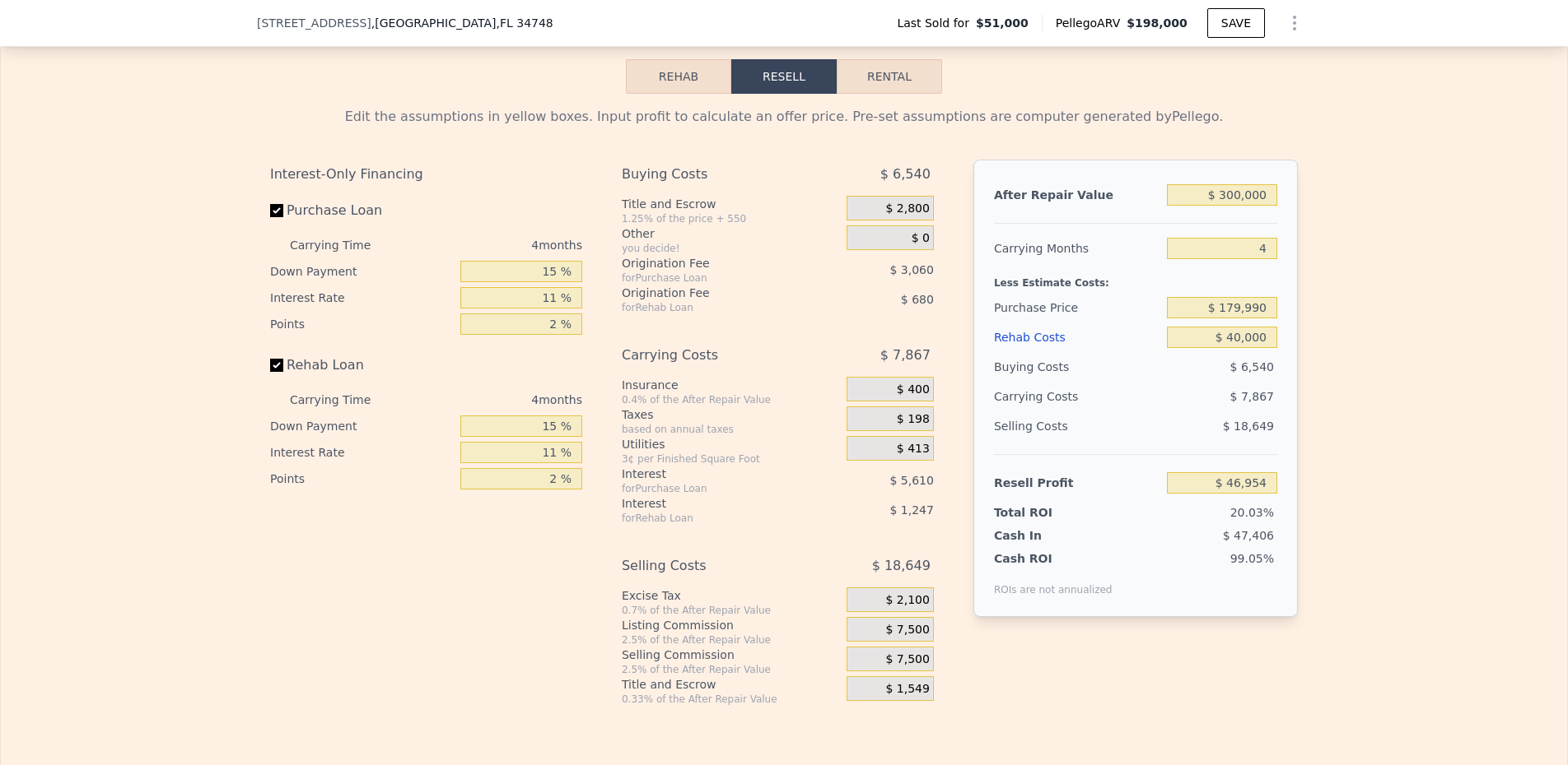
click at [916, 70] on button "Rental" at bounding box center [889, 76] width 105 height 35
select select "30"
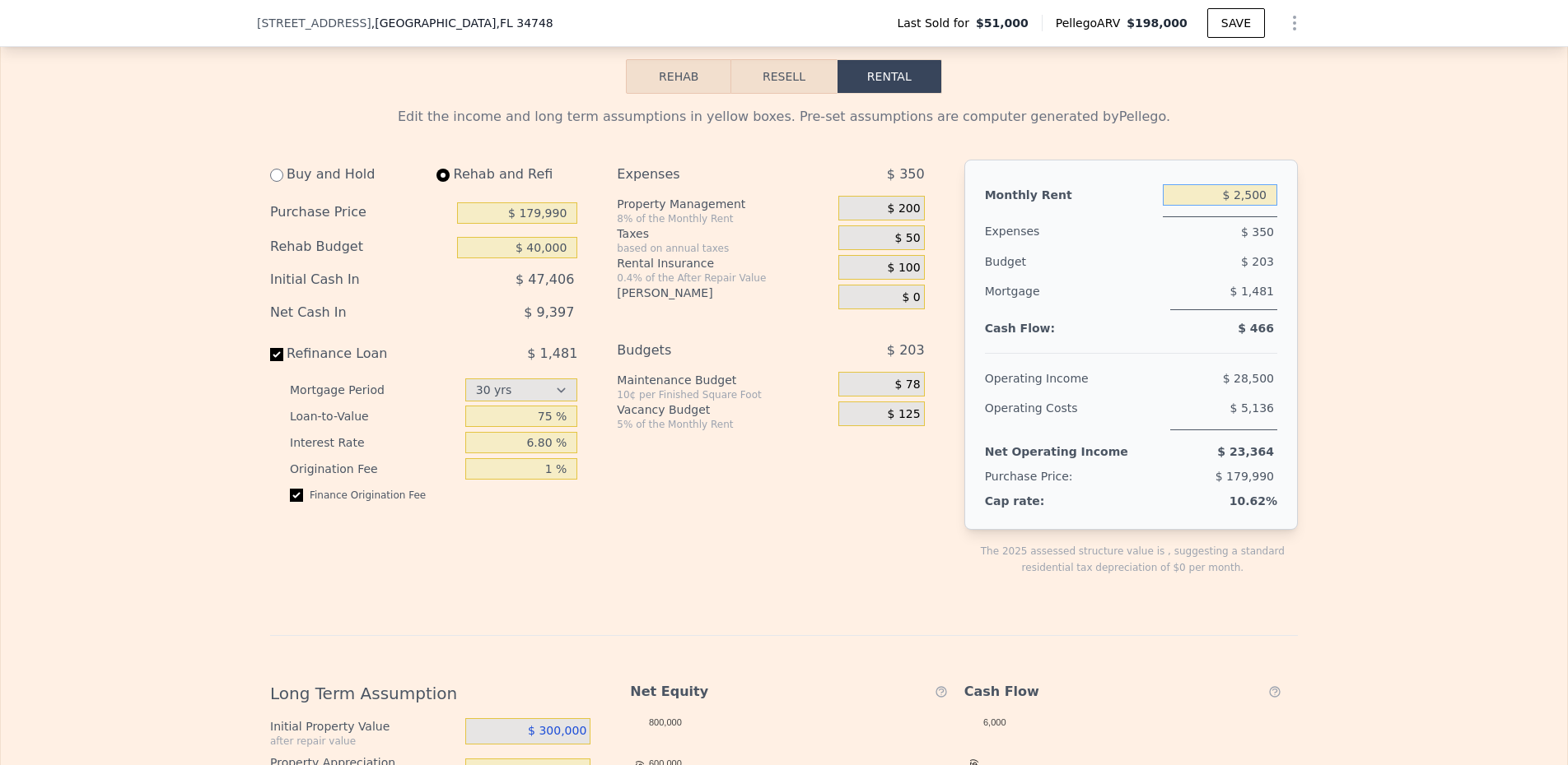
click at [1217, 204] on input "$ 2,500" at bounding box center [1220, 195] width 115 height 22
type input "$ 1,800"
click at [1071, 310] on div "Mortgage" at bounding box center [1073, 293] width 178 height 34
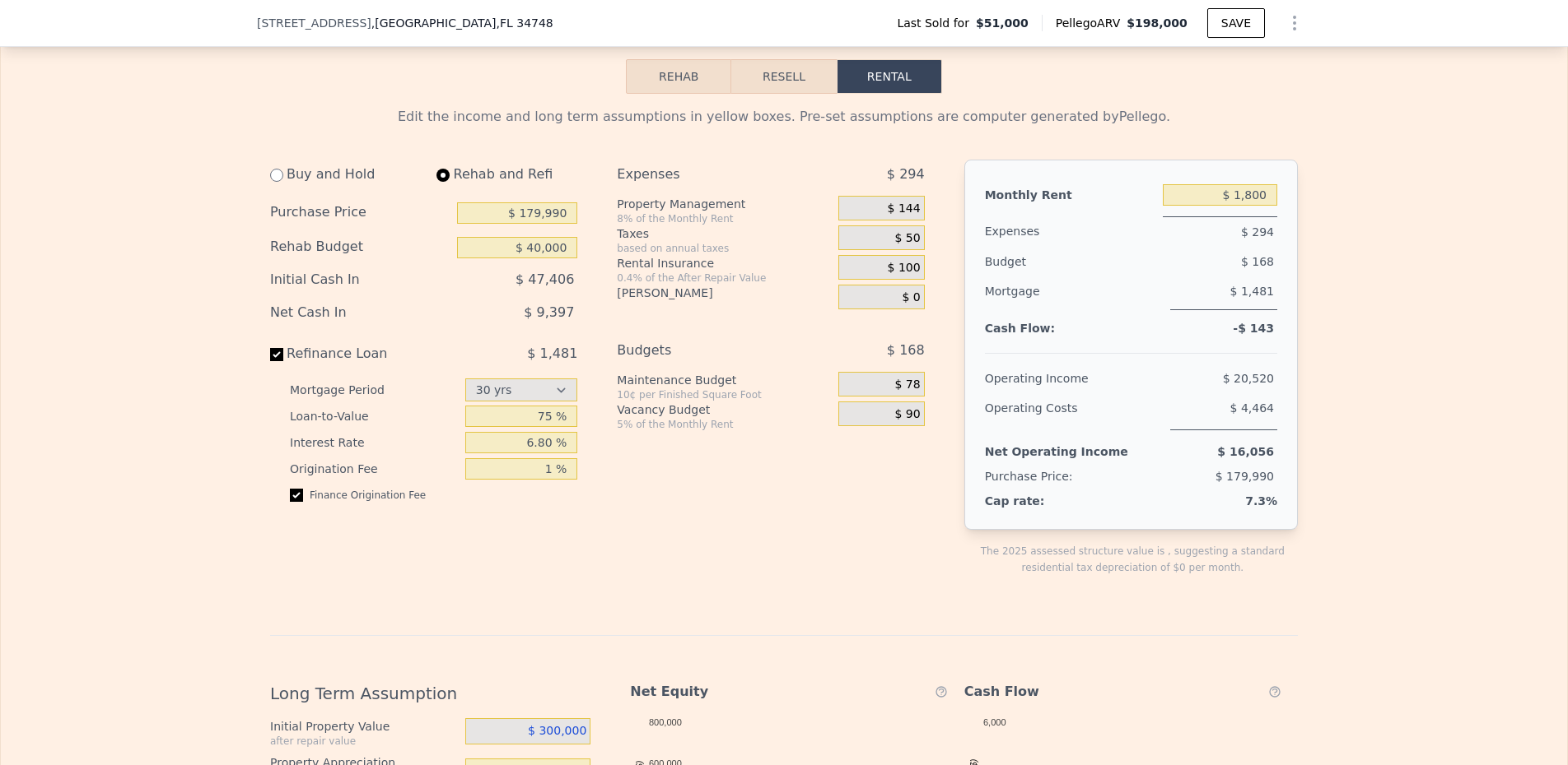
click at [880, 218] on div "$ 144" at bounding box center [881, 208] width 85 height 25
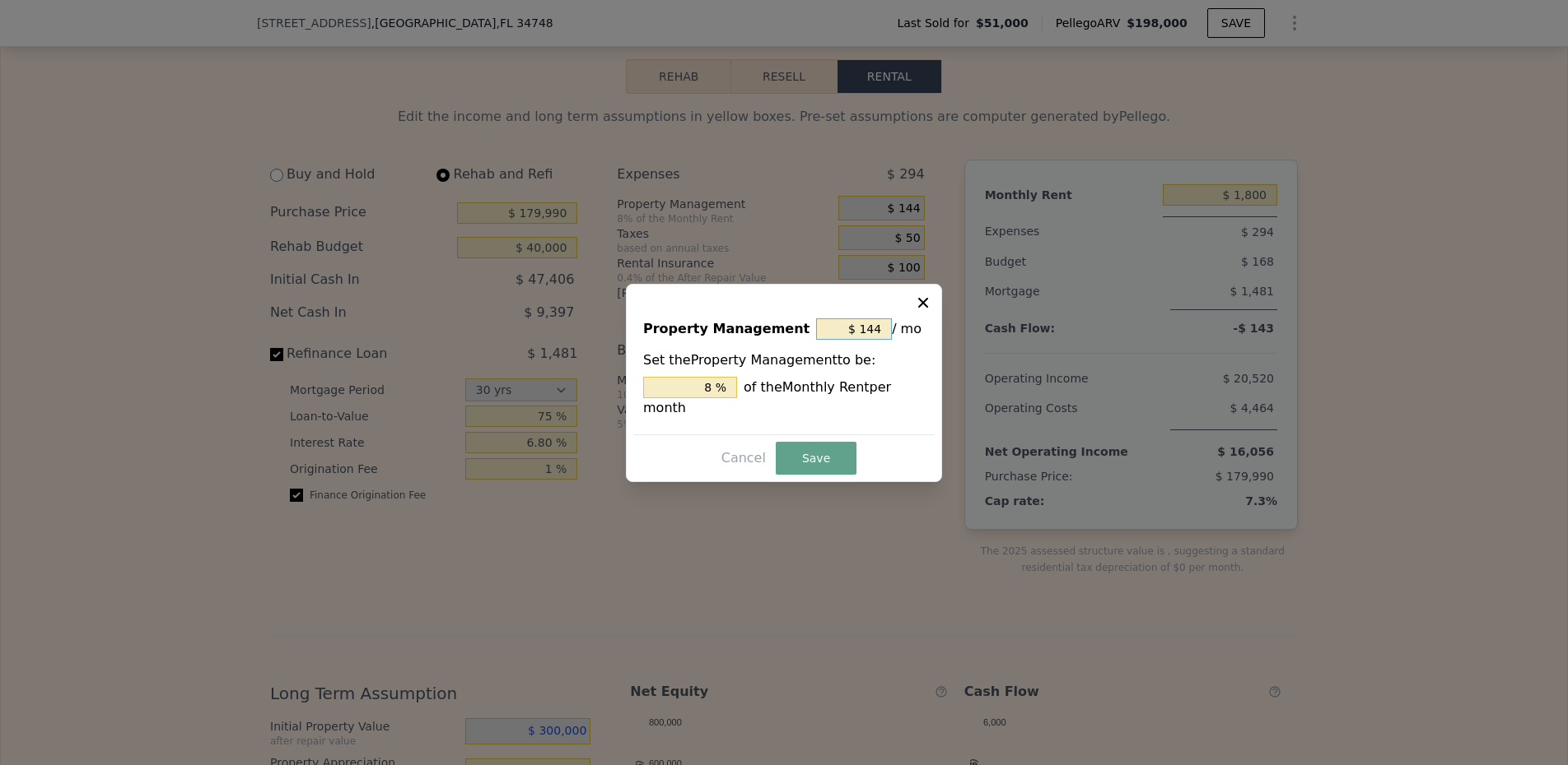
click at [855, 319] on input "$ 144" at bounding box center [853, 329] width 76 height 22
type input "$ 0"
type input "0 %"
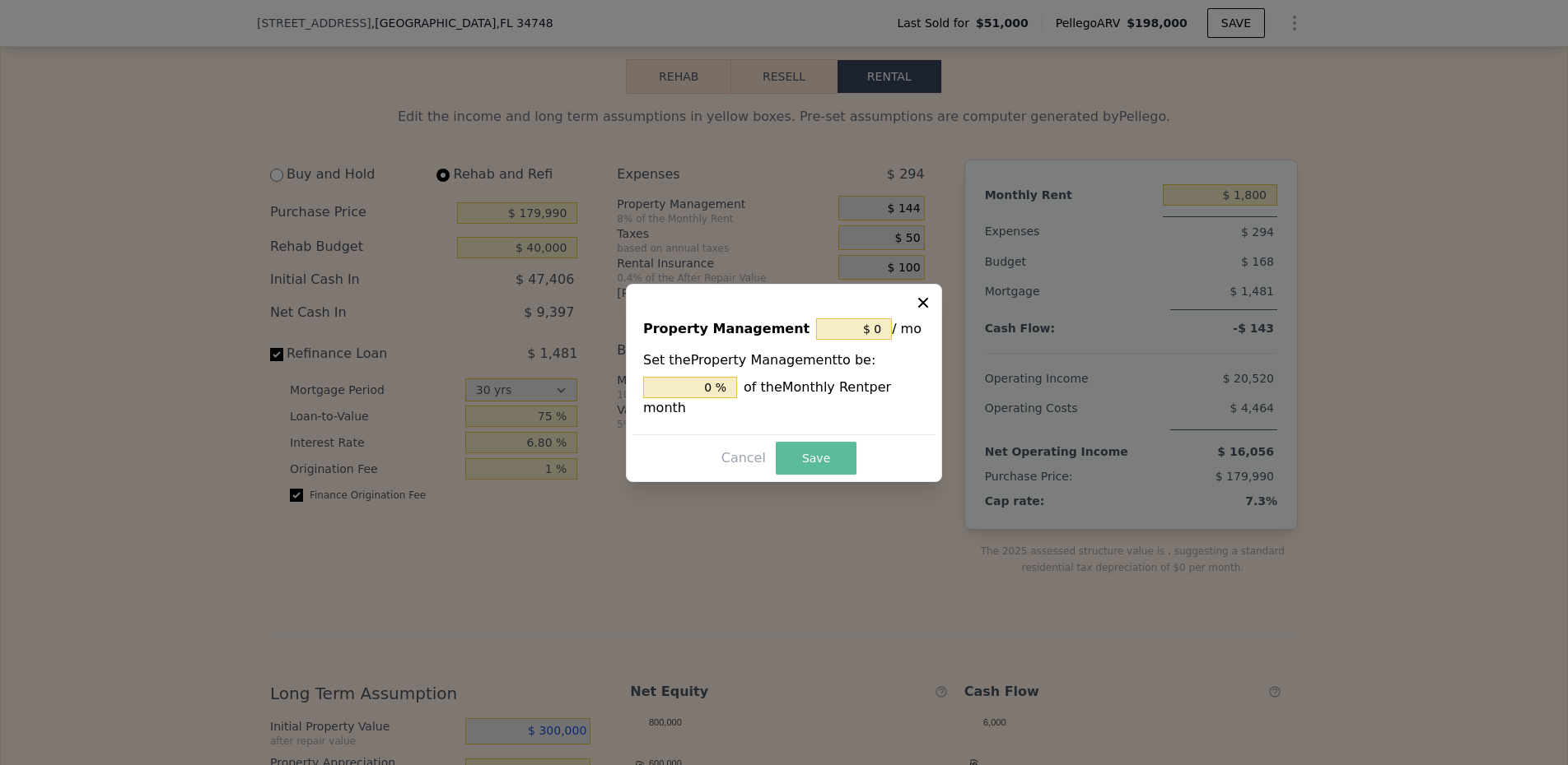
click at [813, 453] on button "Save" at bounding box center [815, 459] width 81 height 33
